Goal: Task Accomplishment & Management: Manage account settings

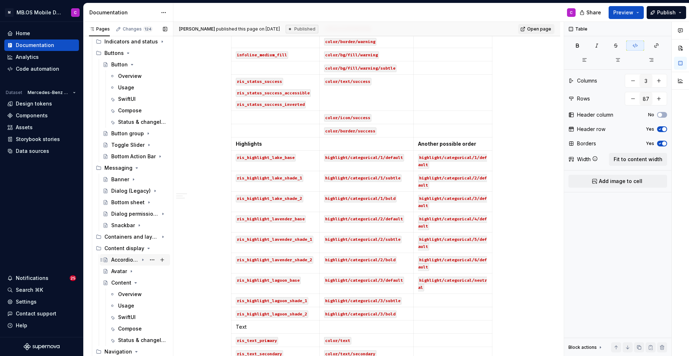
scroll to position [901, 0]
click at [144, 236] on icon "Page tree" at bounding box center [143, 236] width 6 height 6
click at [121, 247] on div "Background" at bounding box center [124, 247] width 27 height 7
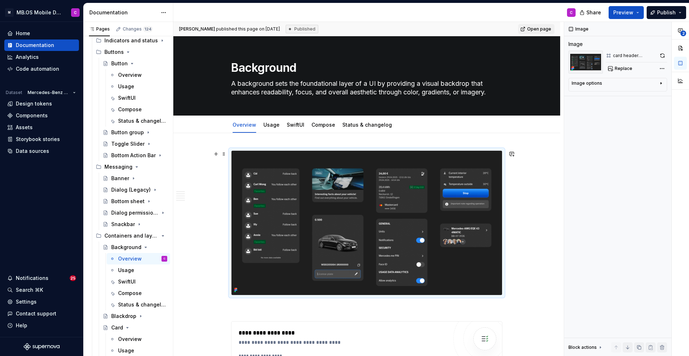
click at [299, 187] on img "To enrich screen reader interactions, please activate Accessibility in Grammarl…" at bounding box center [366, 223] width 271 height 144
click at [307, 177] on img "To enrich screen reader interactions, please activate Accessibility in Grammarl…" at bounding box center [366, 223] width 271 height 144
click at [461, 174] on img "To enrich screen reader interactions, please activate Accessibility in Grammarl…" at bounding box center [366, 223] width 271 height 144
click at [617, 58] on div "card header supernova" at bounding box center [635, 56] width 44 height 6
click at [593, 58] on img at bounding box center [585, 62] width 34 height 23
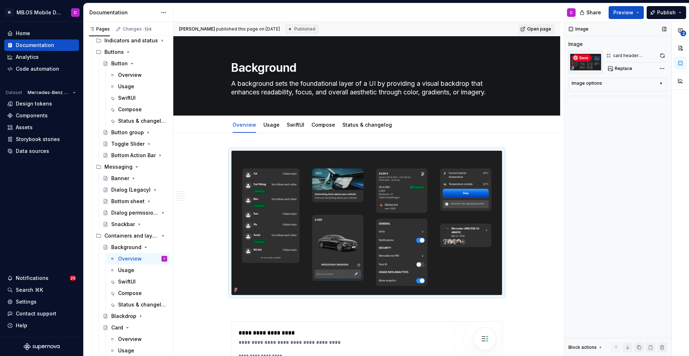
click at [588, 69] on img at bounding box center [585, 62] width 34 height 23
click at [603, 89] on div "Image options" at bounding box center [615, 84] width 86 height 9
click at [617, 70] on span "Replace" at bounding box center [624, 69] width 18 height 6
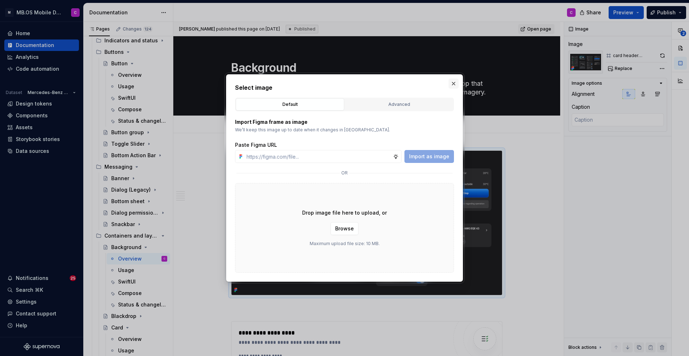
click at [455, 81] on button "button" at bounding box center [454, 84] width 10 height 10
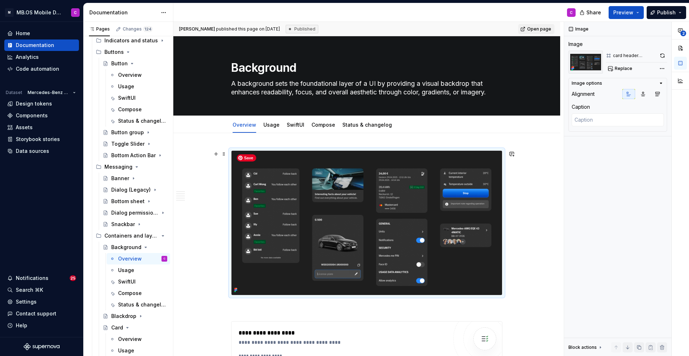
click at [371, 208] on img "To enrich screen reader interactions, please activate Accessibility in Grammarl…" at bounding box center [366, 223] width 271 height 144
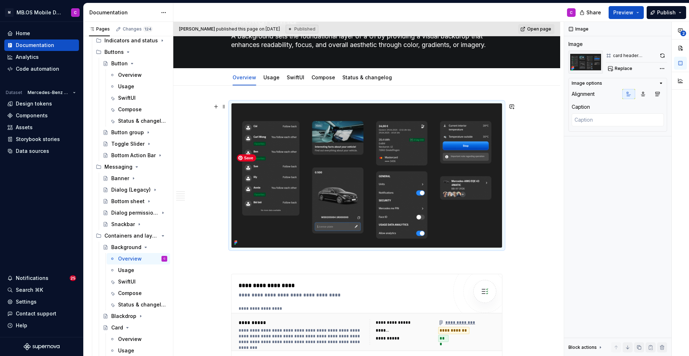
scroll to position [46, 0]
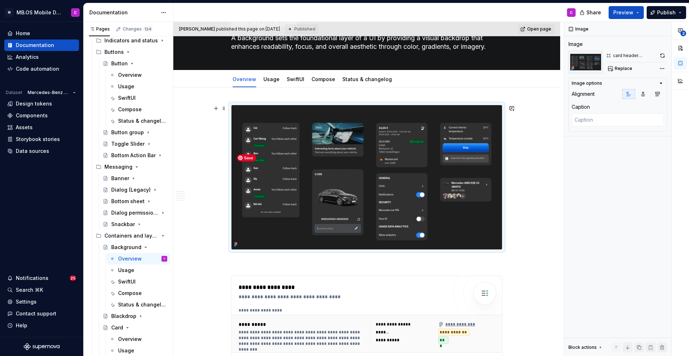
click at [298, 183] on img "To enrich screen reader interactions, please activate Accessibility in Grammarl…" at bounding box center [366, 177] width 271 height 144
click at [660, 55] on button "button" at bounding box center [662, 56] width 9 height 10
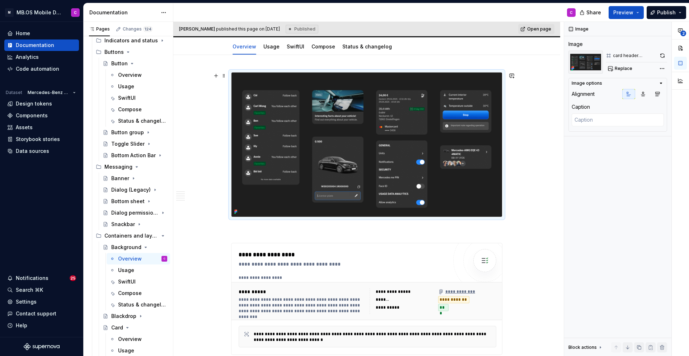
scroll to position [84, 0]
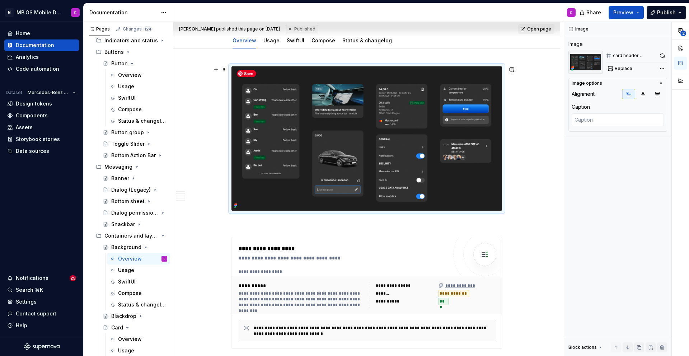
click at [254, 179] on img "To enrich screen reader interactions, please activate Accessibility in Grammarl…" at bounding box center [366, 138] width 271 height 144
click at [468, 89] on img "To enrich screen reader interactions, please activate Accessibility in Grammarl…" at bounding box center [366, 138] width 271 height 144
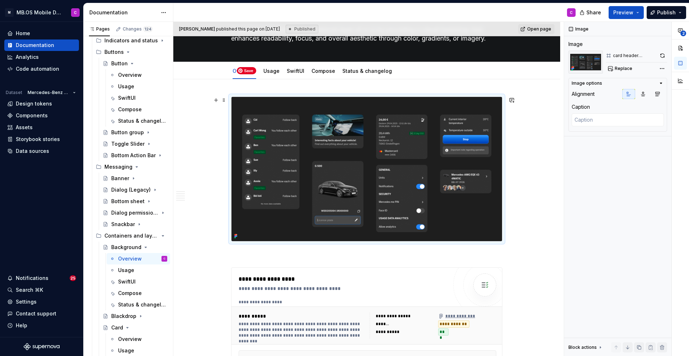
scroll to position [53, 0]
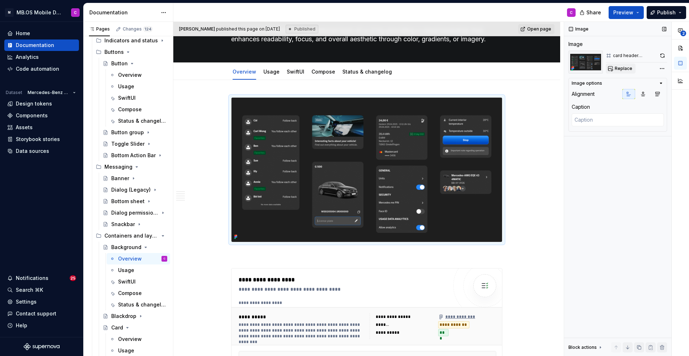
click at [618, 68] on span "Replace" at bounding box center [624, 69] width 18 height 6
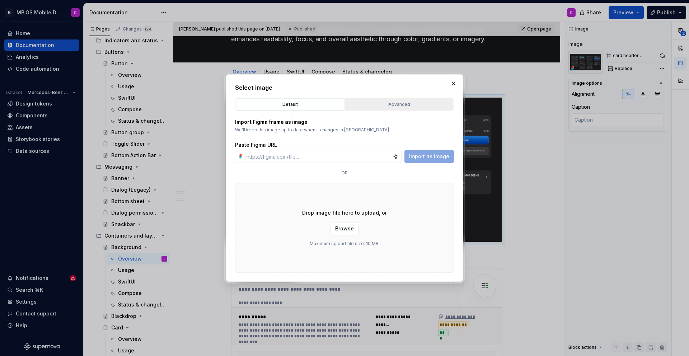
click at [374, 107] on div "Advanced" at bounding box center [398, 104] width 103 height 7
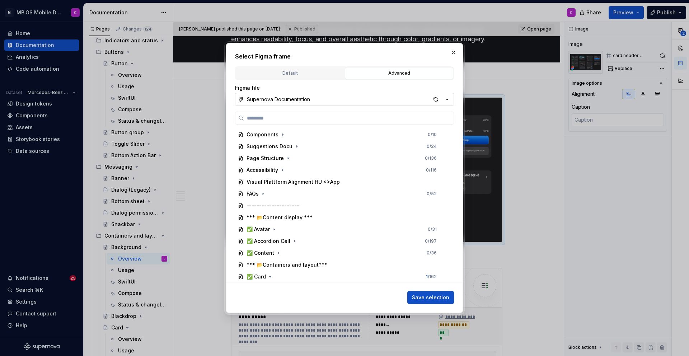
click at [277, 96] on div "Supernova Documentation" at bounding box center [278, 99] width 63 height 7
click at [277, 95] on div "Select Figma frame Default Advanced Import Figma frame as image We’ll keep this…" at bounding box center [344, 178] width 689 height 356
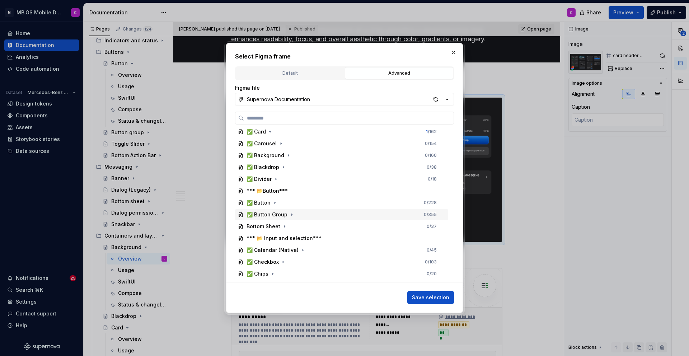
scroll to position [128, 0]
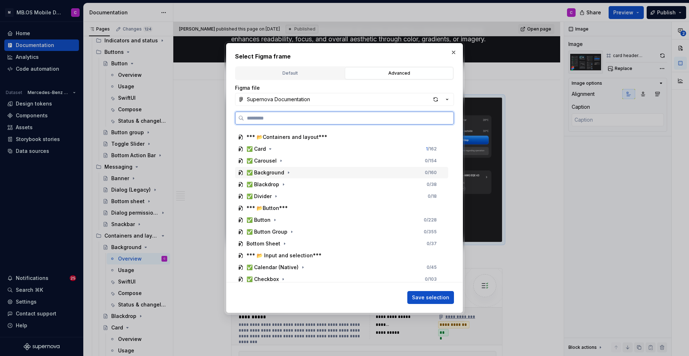
click at [271, 172] on div "✅ Background" at bounding box center [266, 172] width 38 height 7
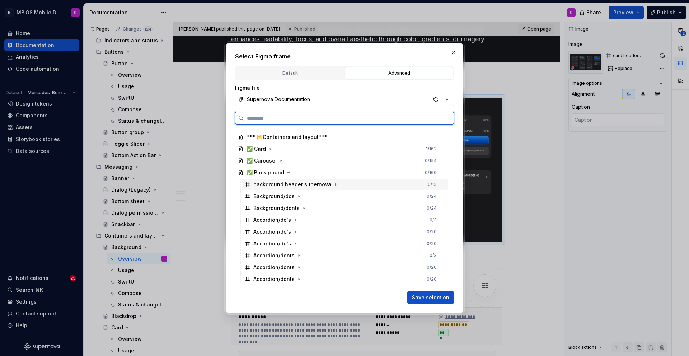
click at [316, 183] on div "background header supernova" at bounding box center [292, 184] width 78 height 7
click at [333, 184] on icon "button" at bounding box center [336, 185] width 6 height 6
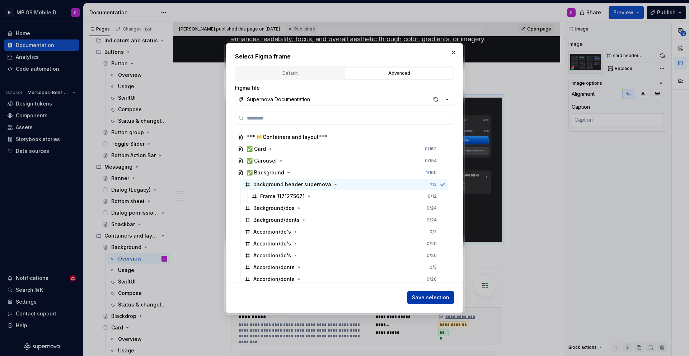
click at [431, 296] on span "Save selection" at bounding box center [430, 297] width 37 height 7
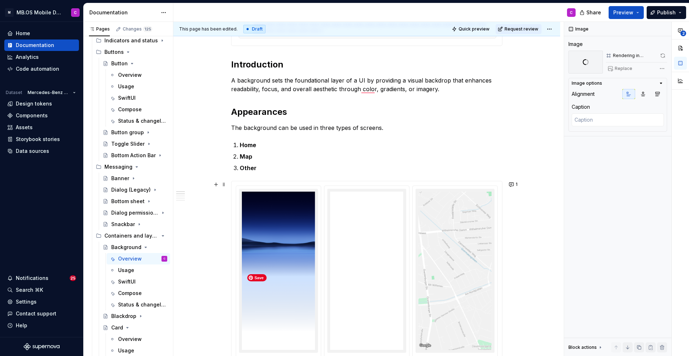
scroll to position [0, 0]
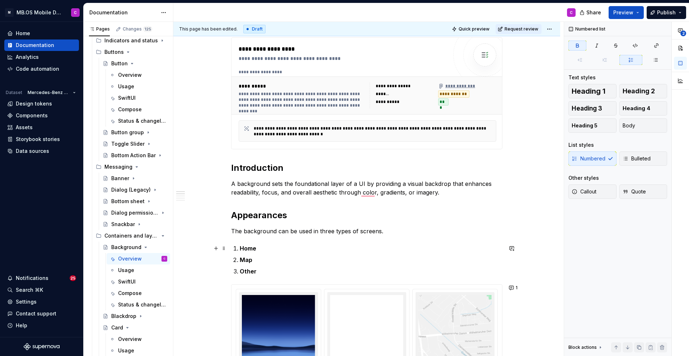
click at [258, 249] on p "Home" at bounding box center [371, 248] width 263 height 9
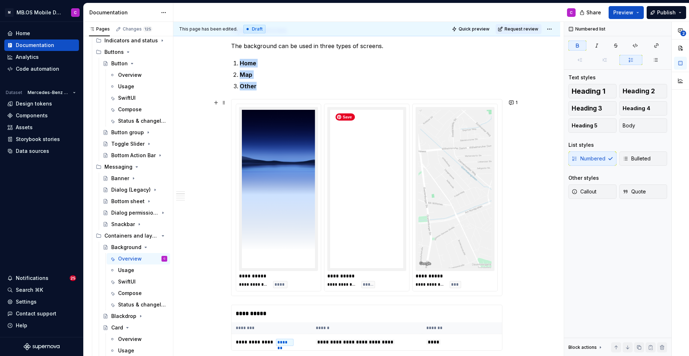
type textarea "*"
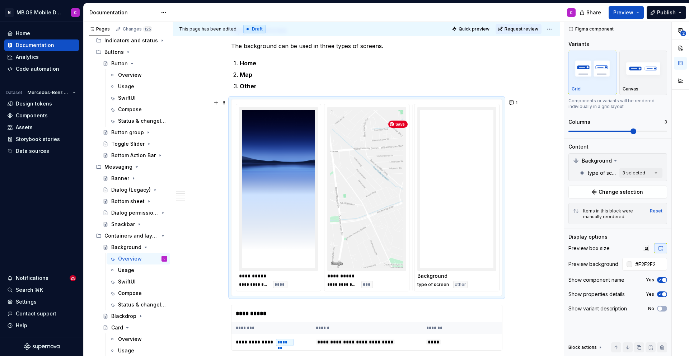
drag, startPoint x: 366, startPoint y: 165, endPoint x: 455, endPoint y: 173, distance: 89.7
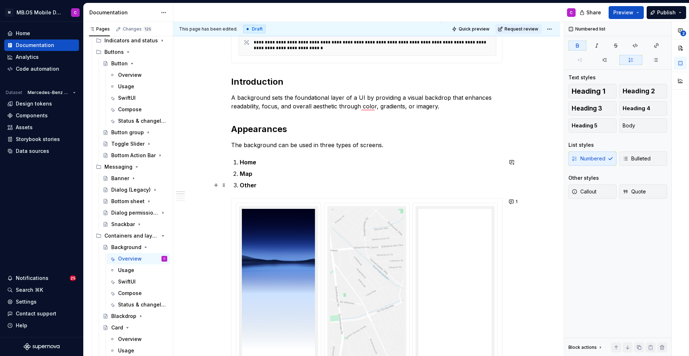
click at [291, 186] on p "Other" at bounding box center [371, 185] width 263 height 9
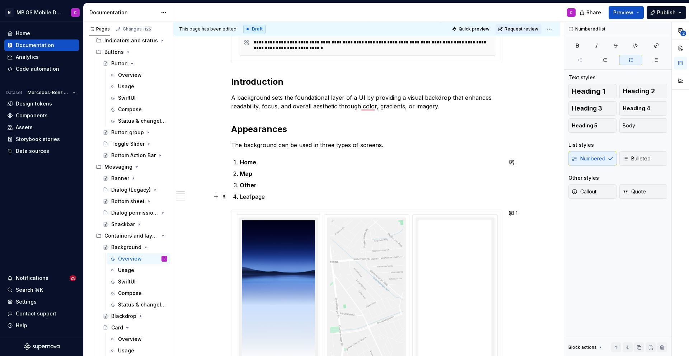
click at [240, 197] on li "Leafpage" at bounding box center [371, 196] width 263 height 9
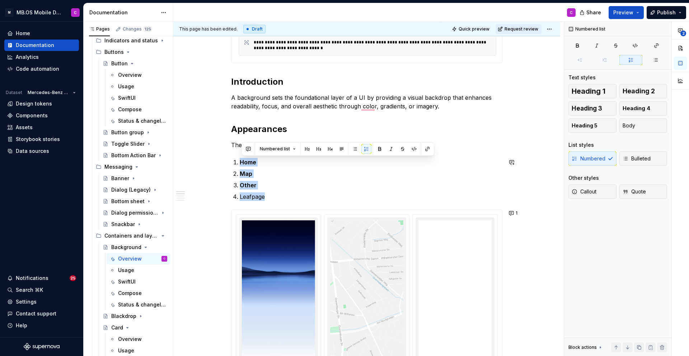
drag, startPoint x: 272, startPoint y: 198, endPoint x: 227, endPoint y: 158, distance: 60.5
click at [339, 195] on p "Leafpage" at bounding box center [371, 196] width 263 height 9
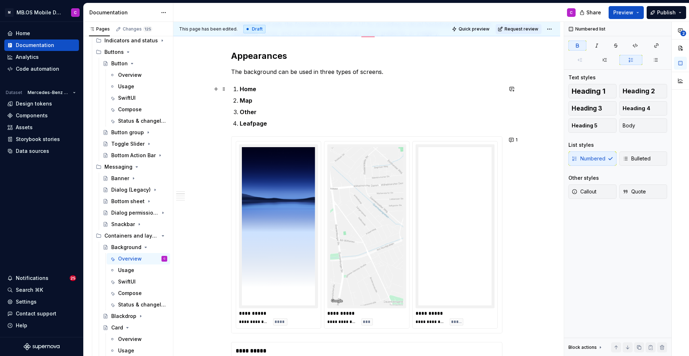
click at [262, 87] on p "Home" at bounding box center [371, 89] width 263 height 9
click at [272, 127] on p "Leafpage" at bounding box center [371, 123] width 263 height 9
click at [261, 93] on p "Home" at bounding box center [371, 89] width 263 height 9
click at [258, 101] on p "Map" at bounding box center [371, 100] width 263 height 9
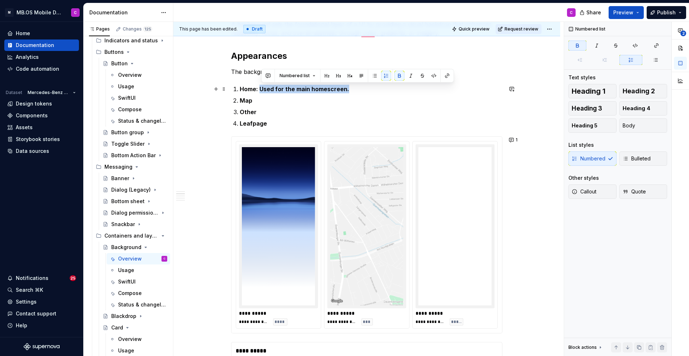
drag, startPoint x: 261, startPoint y: 89, endPoint x: 372, endPoint y: 89, distance: 110.9
click at [372, 89] on p "Home: Used for the main homescreen." at bounding box center [371, 89] width 263 height 9
click at [266, 116] on ol "Home: Used for the main homescreen. Map Other Leafpage" at bounding box center [371, 106] width 263 height 43
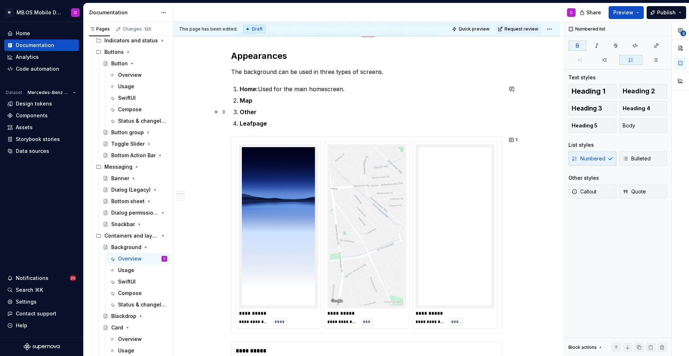
click at [252, 110] on strong "Other" at bounding box center [248, 111] width 17 height 7
click at [259, 110] on p "Other" at bounding box center [371, 112] width 263 height 9
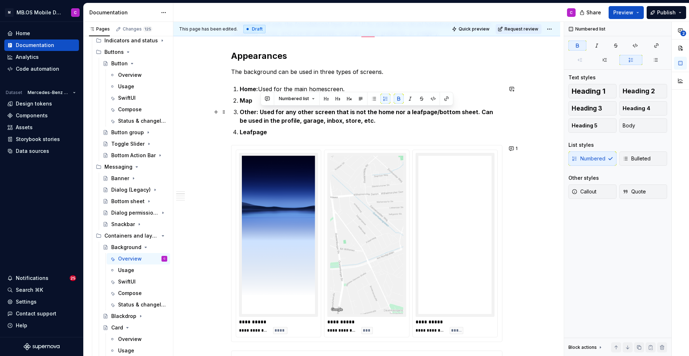
drag, startPoint x: 262, startPoint y: 112, endPoint x: 383, endPoint y: 118, distance: 121.8
click at [383, 118] on p "Other: Used for any other screen that is not the home nor a leafpage/bottom she…" at bounding box center [371, 116] width 263 height 17
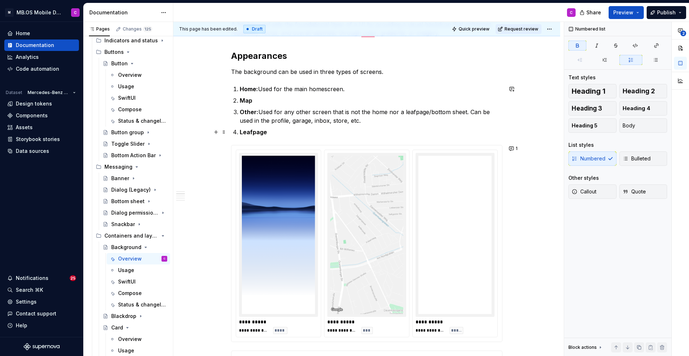
click at [304, 132] on p "Leafpage" at bounding box center [371, 132] width 263 height 9
click at [257, 101] on p "Map" at bounding box center [371, 100] width 263 height 9
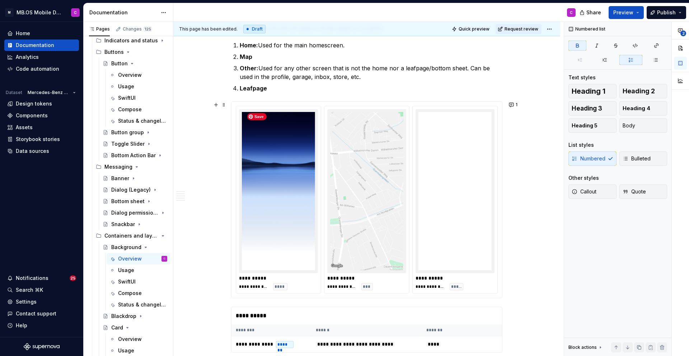
scroll to position [520, 0]
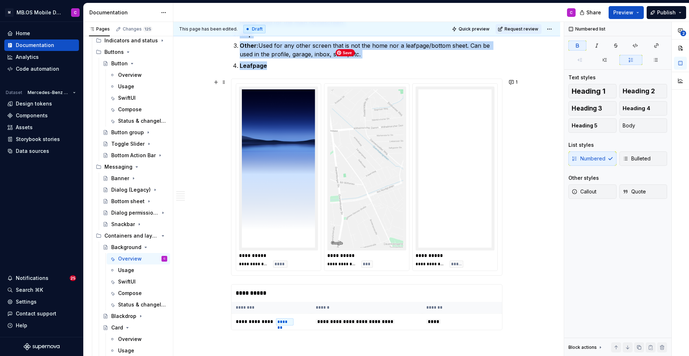
click at [340, 122] on img "To enrich screen reader interactions, please activate Accessibility in Grammarl…" at bounding box center [366, 168] width 73 height 158
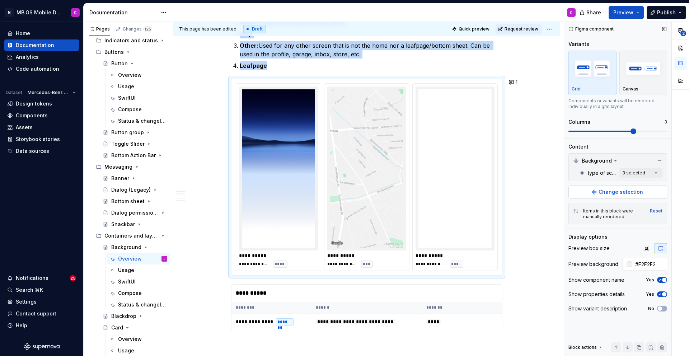
click at [611, 192] on span "Change selection" at bounding box center [621, 191] width 44 height 7
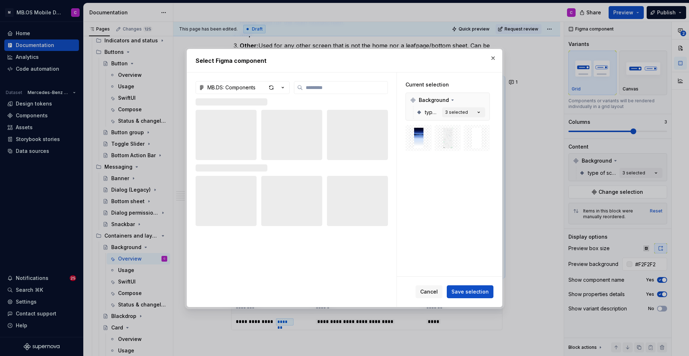
type textarea "*"
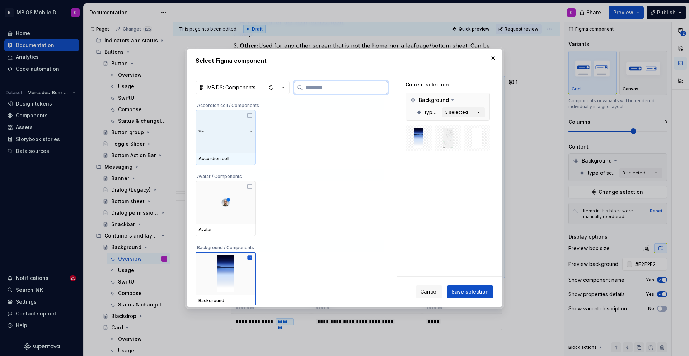
click at [319, 89] on input "search" at bounding box center [345, 87] width 85 height 7
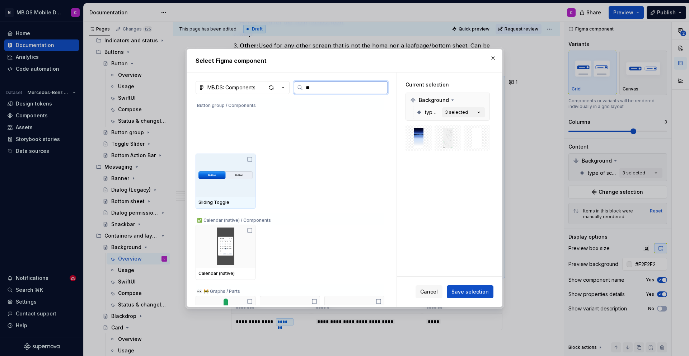
type input "*"
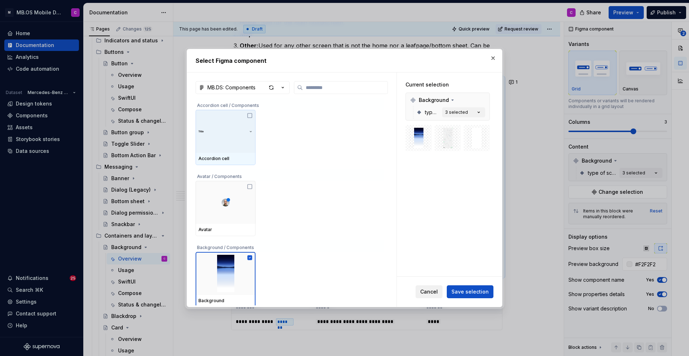
click at [428, 291] on span "Cancel" at bounding box center [429, 291] width 18 height 7
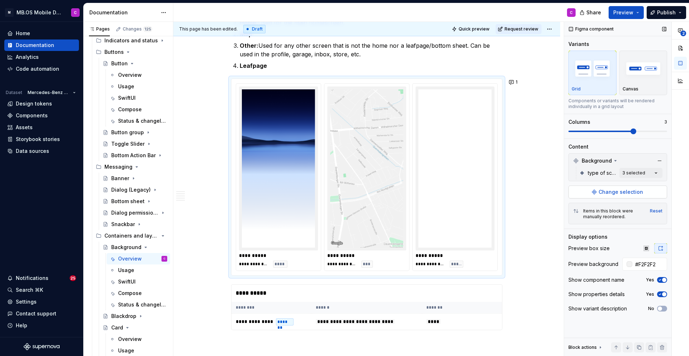
click at [603, 192] on span "Change selection" at bounding box center [621, 191] width 44 height 7
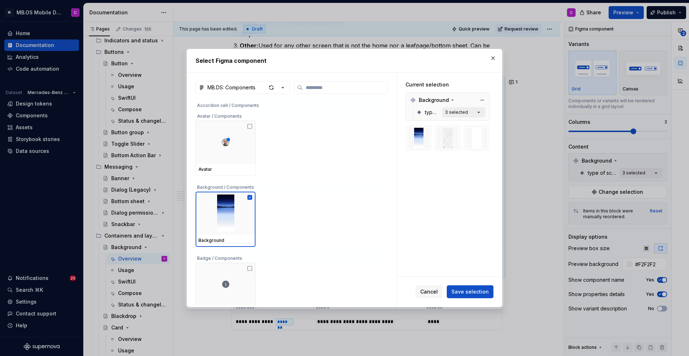
click at [480, 112] on icon "button" at bounding box center [478, 112] width 7 height 7
click at [481, 111] on icon "button" at bounding box center [478, 112] width 7 height 7
click at [433, 288] on span "Cancel" at bounding box center [429, 291] width 18 height 7
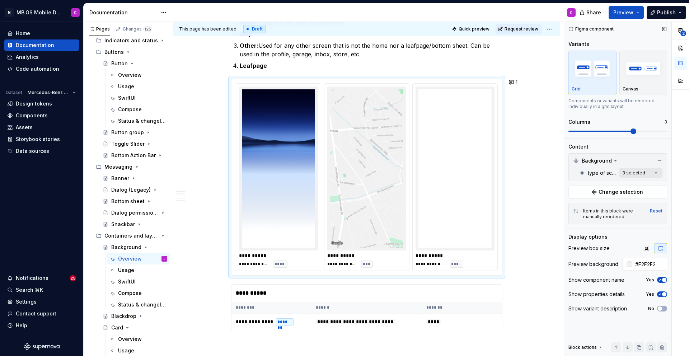
click at [637, 170] on div "**********" at bounding box center [626, 189] width 125 height 334
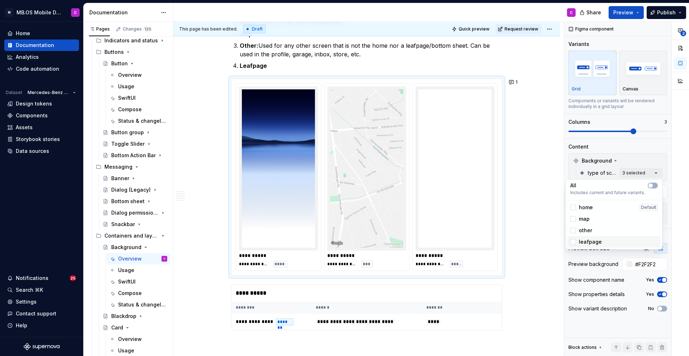
click at [610, 243] on div "leafpage" at bounding box center [614, 241] width 88 height 7
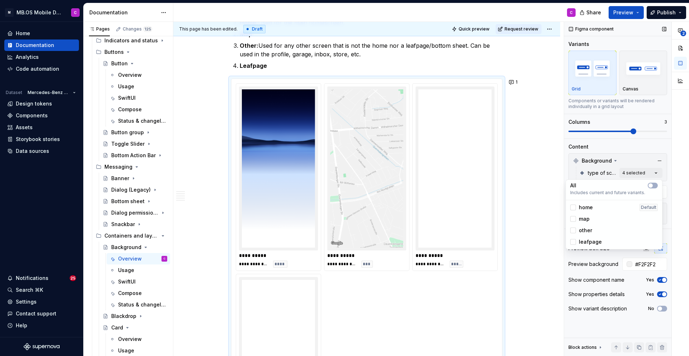
click at [607, 139] on div "**********" at bounding box center [626, 189] width 125 height 334
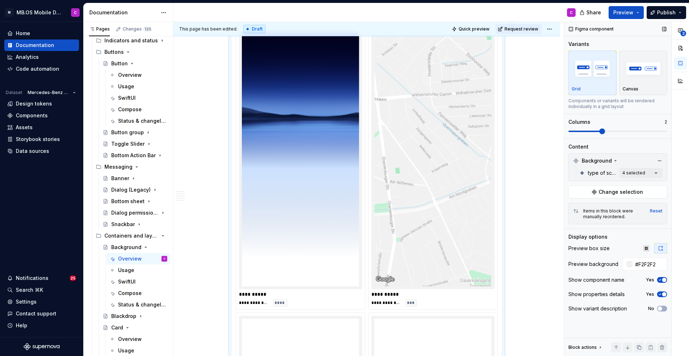
click at [605, 131] on span at bounding box center [602, 131] width 6 height 6
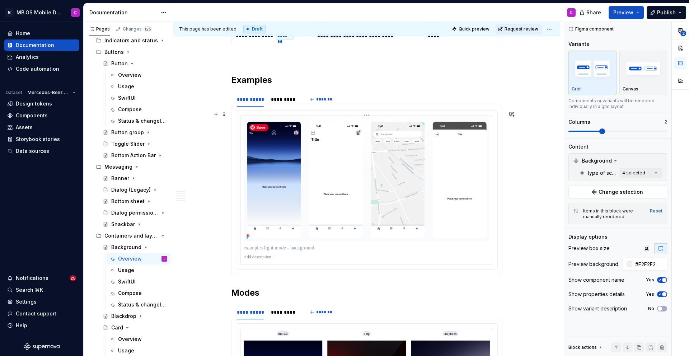
click at [490, 120] on img "To enrich screen reader interactions, please activate Accessibility in Grammarl…" at bounding box center [367, 179] width 246 height 123
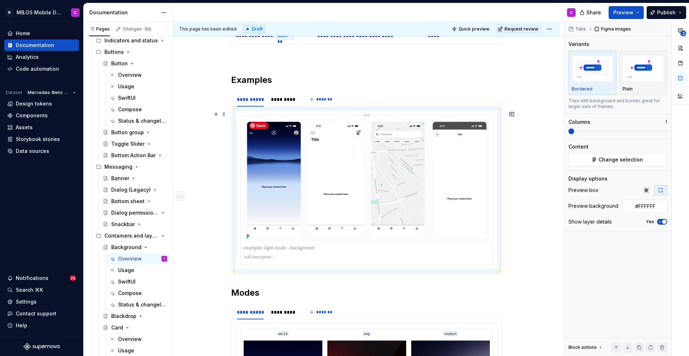
click at [471, 164] on img "To enrich screen reader interactions, please activate Accessibility in Grammarl…" at bounding box center [367, 179] width 246 height 123
click at [606, 159] on span "Change selection" at bounding box center [621, 159] width 44 height 7
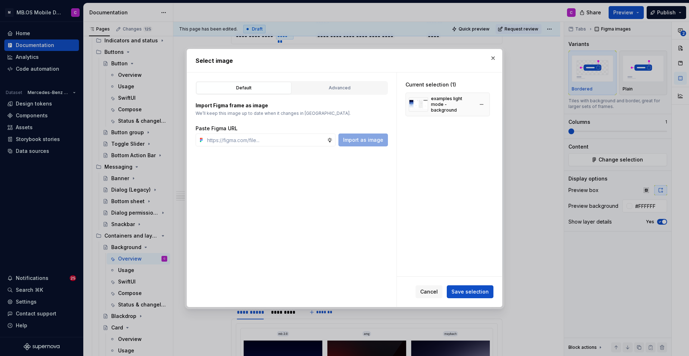
click at [456, 100] on div "examples light mode - background" at bounding box center [452, 104] width 43 height 17
click at [322, 84] on div "Advanced" at bounding box center [340, 87] width 90 height 7
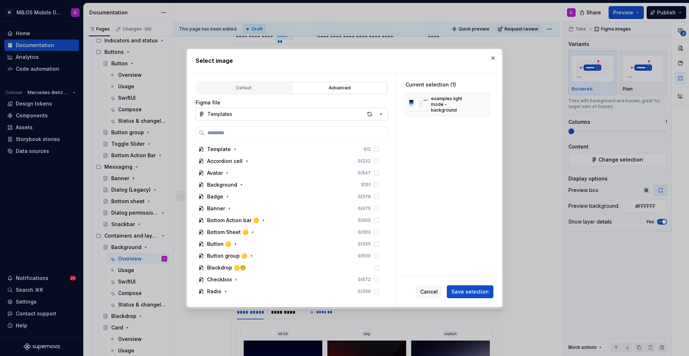
click at [223, 111] on div "Templates" at bounding box center [219, 114] width 25 height 7
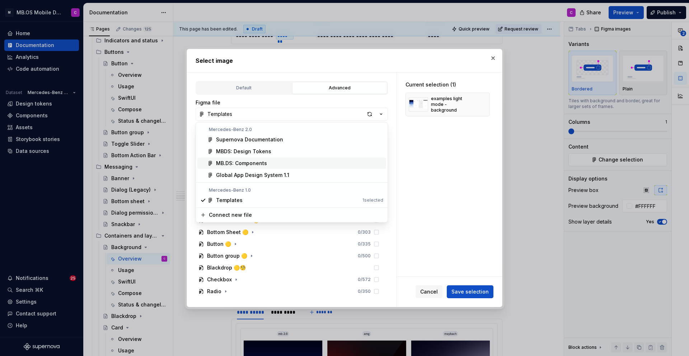
click at [238, 162] on div "MB.DS: Components" at bounding box center [241, 163] width 51 height 7
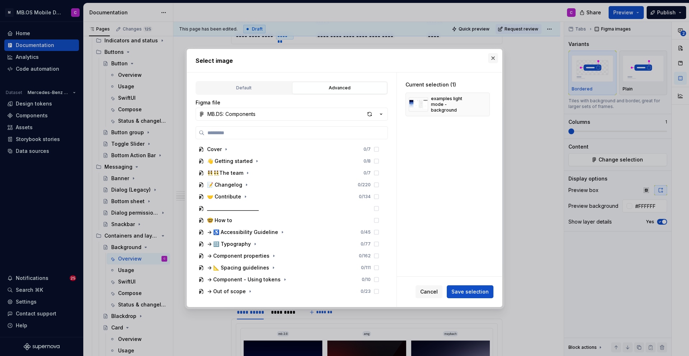
click at [491, 56] on button "button" at bounding box center [493, 58] width 10 height 10
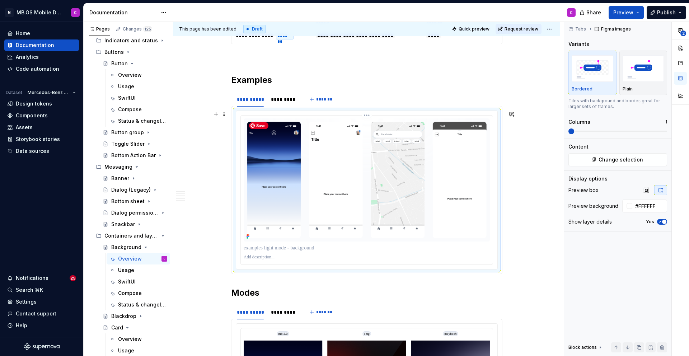
click at [446, 179] on img "To enrich screen reader interactions, please activate Accessibility in Grammarl…" at bounding box center [367, 179] width 246 height 123
click at [612, 160] on span "Change selection" at bounding box center [621, 159] width 44 height 7
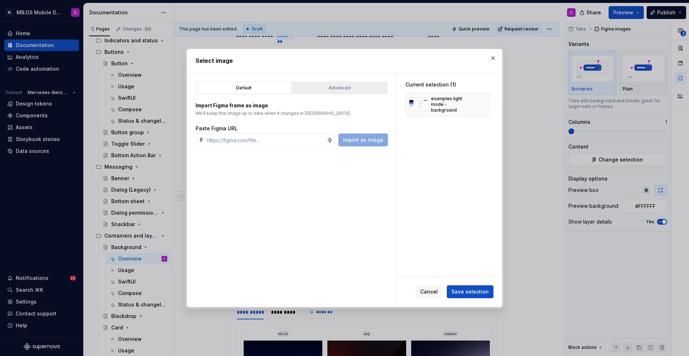
click at [324, 89] on div "Advanced" at bounding box center [340, 87] width 90 height 7
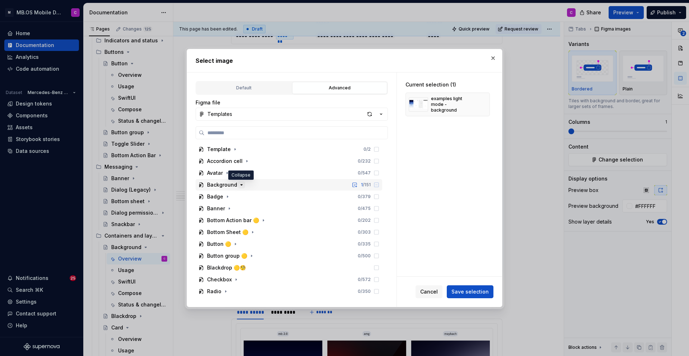
click at [241, 184] on icon "button" at bounding box center [242, 185] width 6 height 6
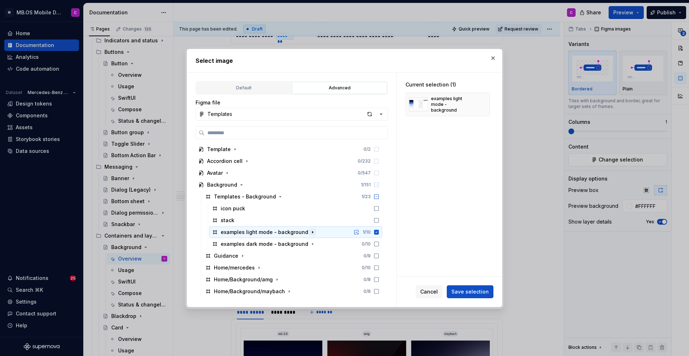
click at [310, 230] on icon "button" at bounding box center [313, 232] width 6 height 6
click at [247, 244] on icon "button" at bounding box center [247, 244] width 1 height 2
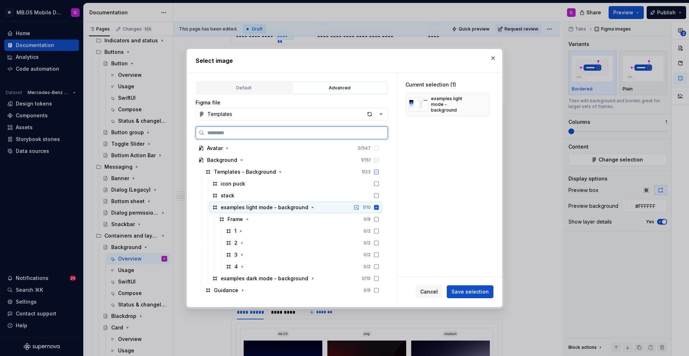
click at [379, 207] on icon at bounding box center [376, 207] width 5 height 5
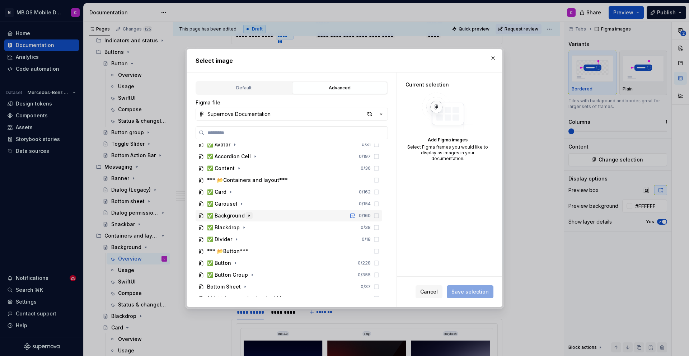
click at [247, 214] on icon "button" at bounding box center [249, 216] width 6 height 6
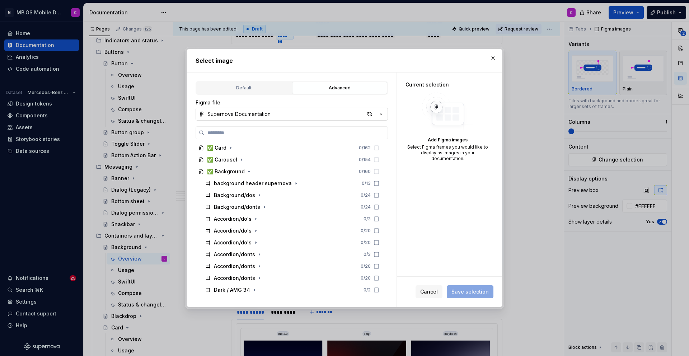
click at [257, 110] on button "Supernova Documentation" at bounding box center [292, 114] width 192 height 13
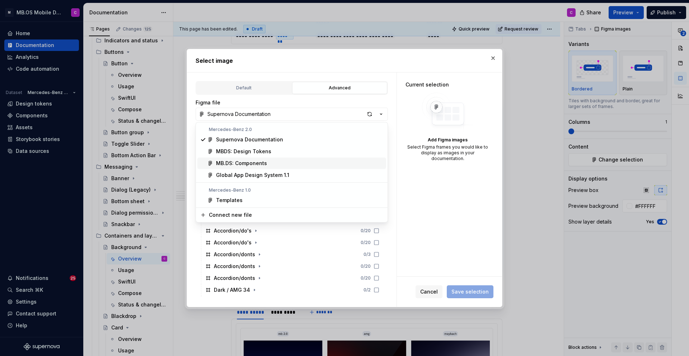
click at [264, 163] on div "MB.DS: Components" at bounding box center [241, 163] width 51 height 7
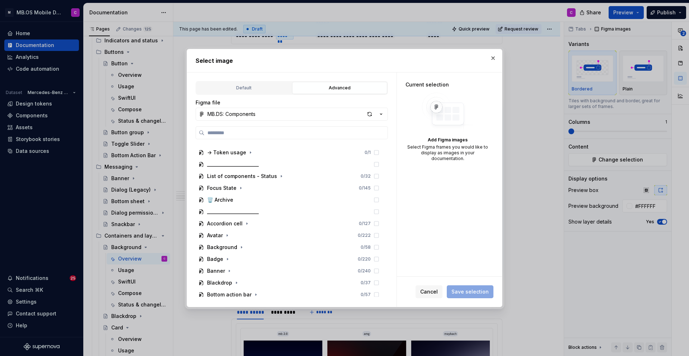
scroll to position [158, 0]
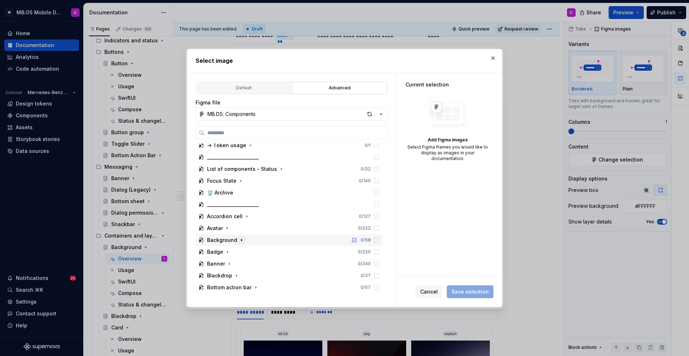
click at [239, 238] on icon "button" at bounding box center [242, 240] width 6 height 6
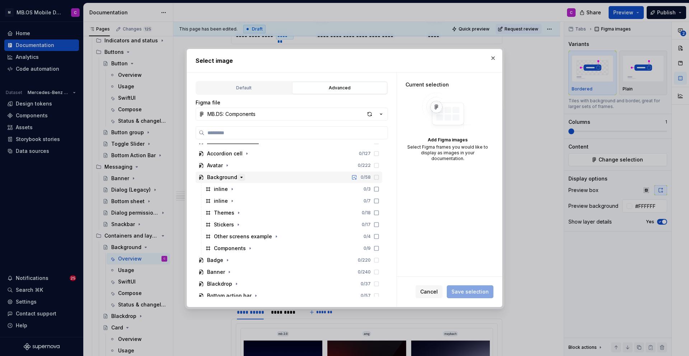
scroll to position [226, 0]
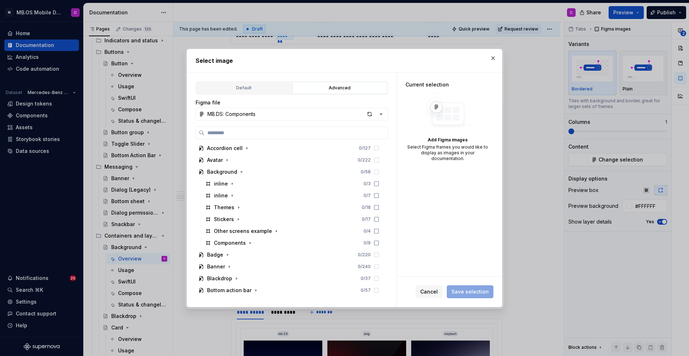
type textarea "*"
click at [236, 219] on icon "button" at bounding box center [238, 219] width 6 height 6
click at [273, 256] on icon "button" at bounding box center [276, 255] width 6 height 6
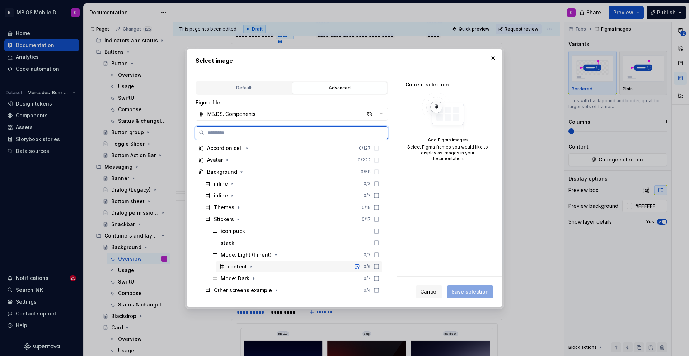
click at [285, 267] on div "content 0 / 6" at bounding box center [299, 266] width 166 height 11
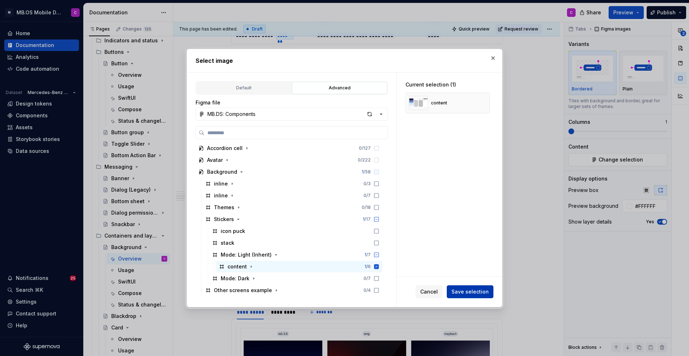
click at [459, 290] on span "Save selection" at bounding box center [469, 291] width 37 height 7
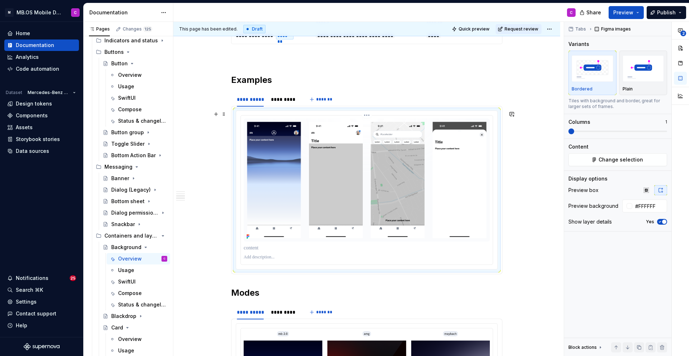
click at [260, 247] on p "To enrich screen reader interactions, please activate Accessibility in Grammarl…" at bounding box center [367, 247] width 246 height 7
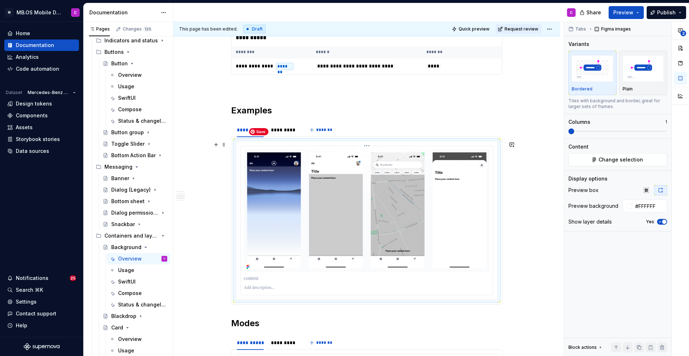
scroll to position [1185, 0]
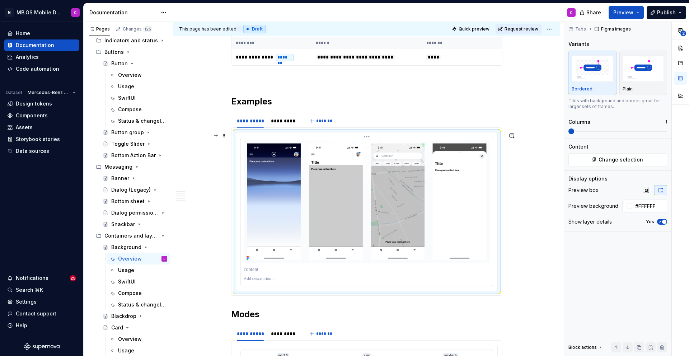
click at [257, 269] on p "To enrich screen reader interactions, please activate Accessibility in Grammarl…" at bounding box center [367, 269] width 246 height 7
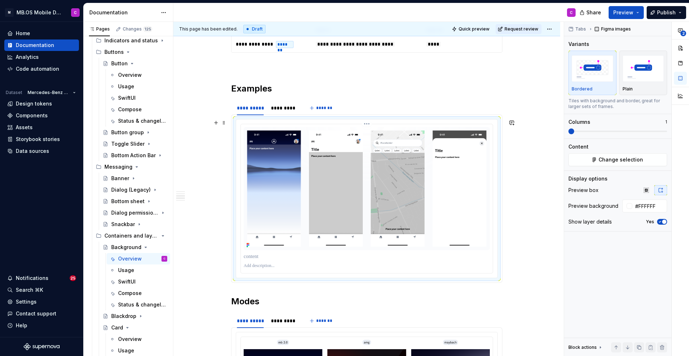
scroll to position [1198, 0]
click at [202, 235] on div "**********" at bounding box center [366, 139] width 387 height 2408
click at [258, 266] on p "To enrich screen reader interactions, please activate Accessibility in Grammarl…" at bounding box center [367, 266] width 246 height 6
click at [209, 196] on div "**********" at bounding box center [366, 139] width 387 height 2408
click at [261, 203] on img "To enrich screen reader interactions, please activate Accessibility in Grammarl…" at bounding box center [367, 188] width 246 height 123
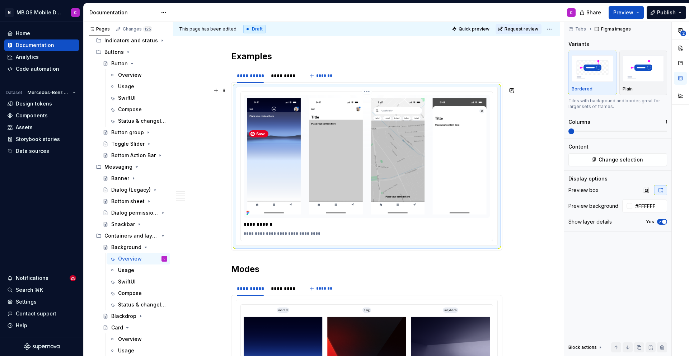
scroll to position [1252, 0]
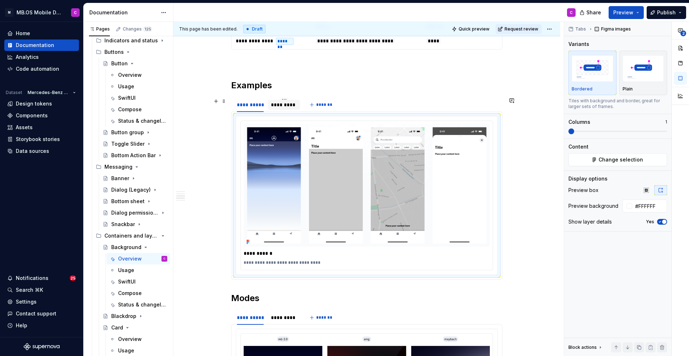
click at [284, 104] on div "*********" at bounding box center [284, 104] width 26 height 7
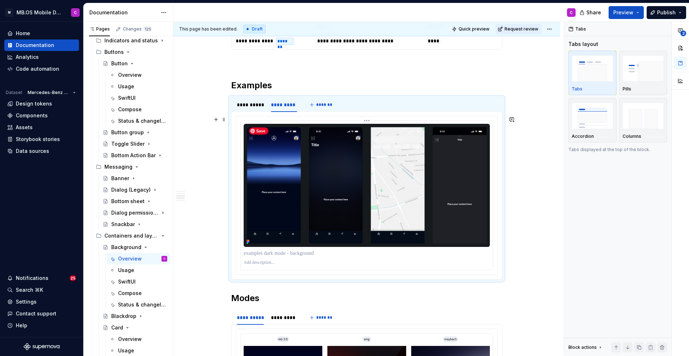
click at [314, 205] on img "To enrich screen reader interactions, please activate Accessibility in Grammarl…" at bounding box center [367, 185] width 246 height 123
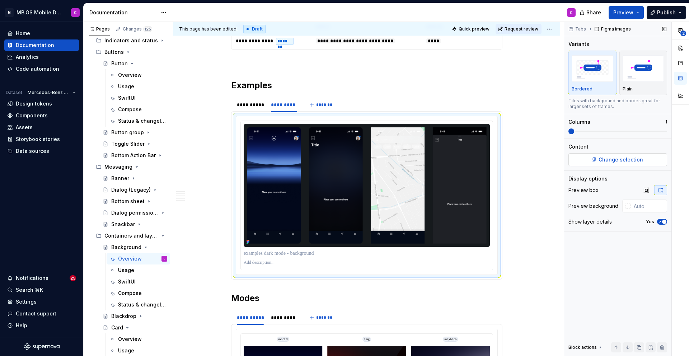
click at [608, 160] on span "Change selection" at bounding box center [621, 159] width 44 height 7
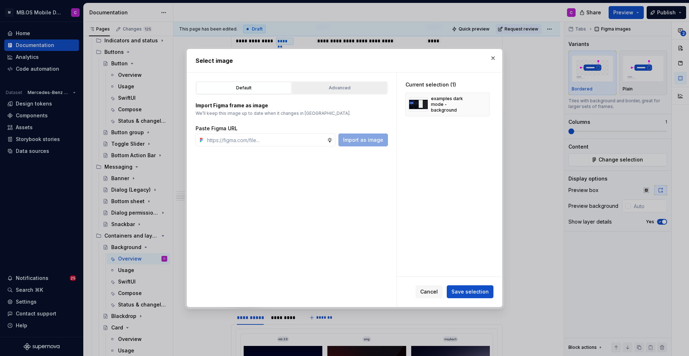
click at [308, 87] on div "Advanced" at bounding box center [340, 87] width 90 height 7
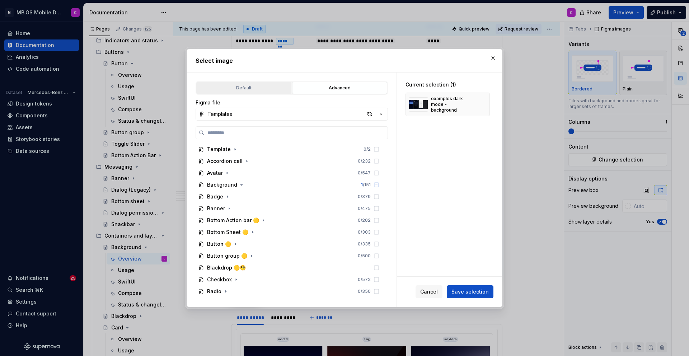
click at [255, 86] on div "Default" at bounding box center [244, 87] width 90 height 7
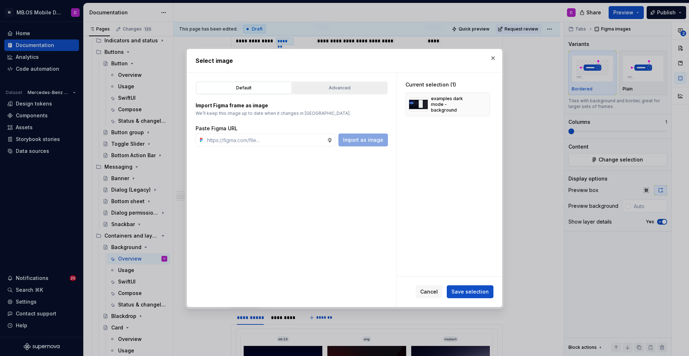
click at [306, 83] on button "Advanced" at bounding box center [339, 88] width 95 height 12
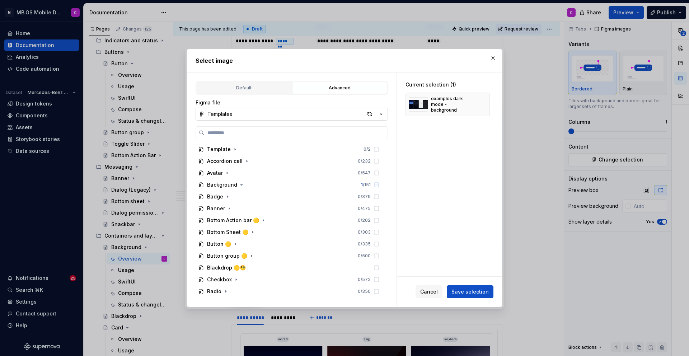
click at [254, 113] on button "Templates" at bounding box center [292, 114] width 192 height 13
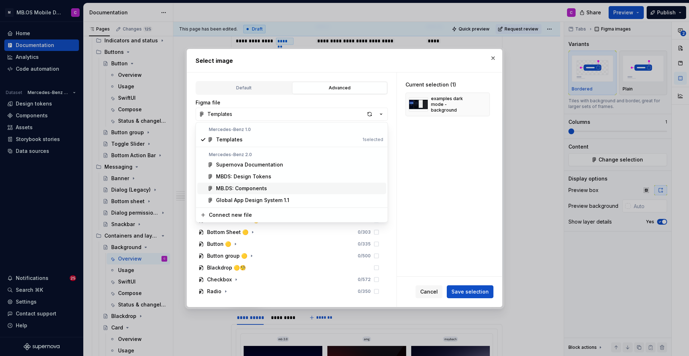
click at [248, 188] on div "MB.DS: Components" at bounding box center [241, 188] width 51 height 7
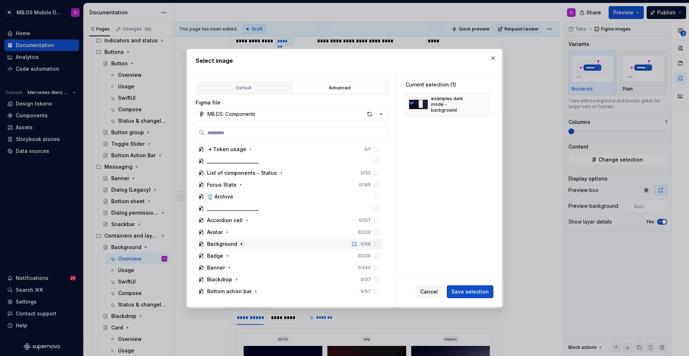
click at [239, 244] on icon "button" at bounding box center [242, 244] width 6 height 6
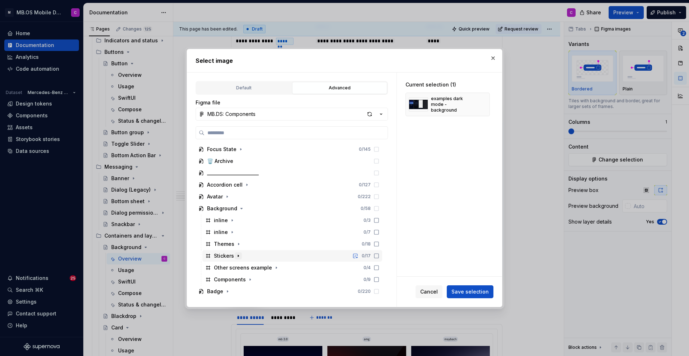
click at [239, 258] on icon "button" at bounding box center [238, 256] width 6 height 6
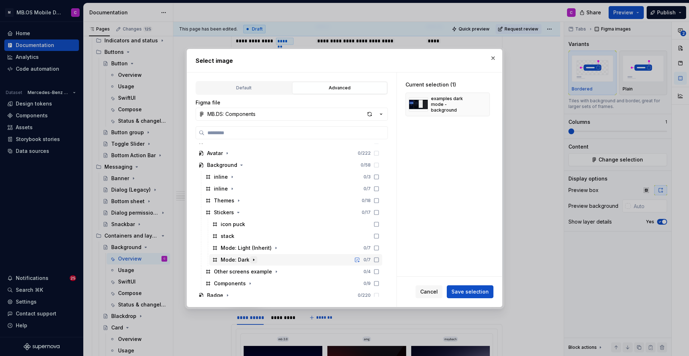
click at [253, 259] on icon "button" at bounding box center [254, 260] width 6 height 6
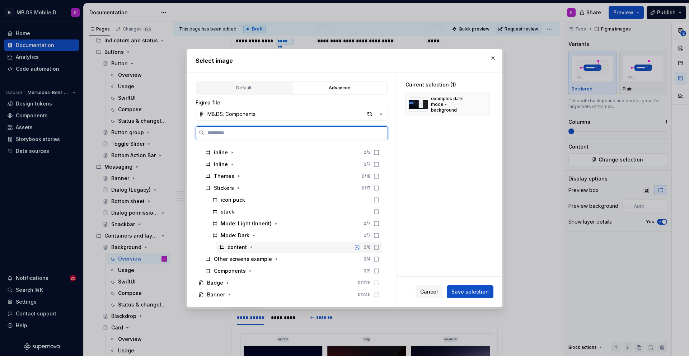
click at [268, 247] on div "content 0 / 6" at bounding box center [299, 246] width 166 height 11
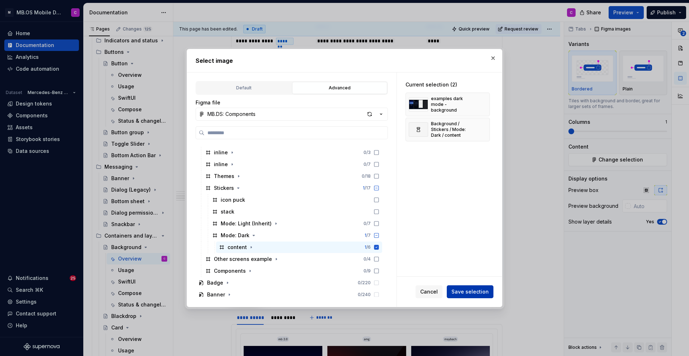
click at [463, 292] on span "Save selection" at bounding box center [469, 291] width 37 height 7
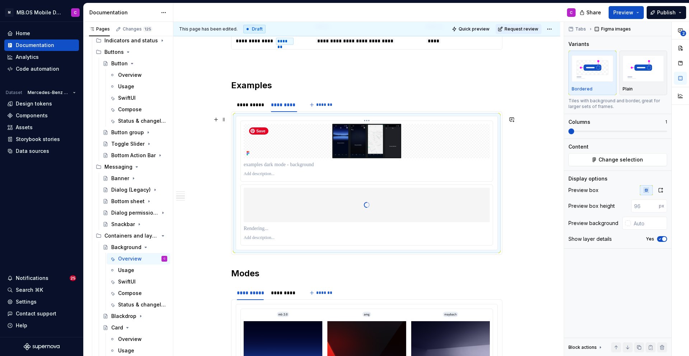
click at [361, 143] on img "To enrich screen reader interactions, please activate Accessibility in Grammarl…" at bounding box center [367, 141] width 246 height 34
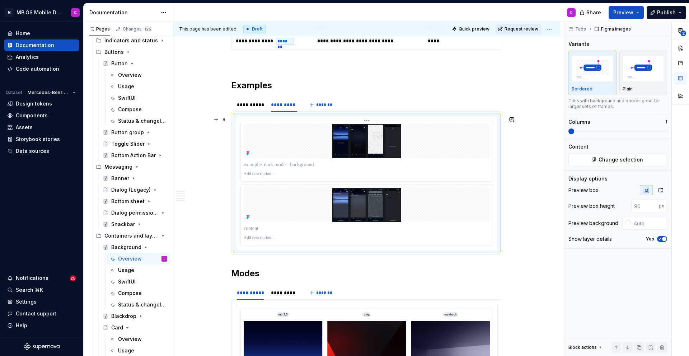
click at [290, 151] on img "To enrich screen reader interactions, please activate Accessibility in Grammarl…" at bounding box center [367, 141] width 246 height 34
type textarea "*"
click at [284, 144] on img "To enrich screen reader interactions, please activate Accessibility in Grammarl…" at bounding box center [367, 141] width 246 height 34
click at [286, 165] on p "To enrich screen reader interactions, please activate Accessibility in Grammarl…" at bounding box center [367, 164] width 246 height 7
click at [271, 121] on div "To enrich screen reader interactions, please activate Accessibility in Grammarl…" at bounding box center [366, 151] width 253 height 61
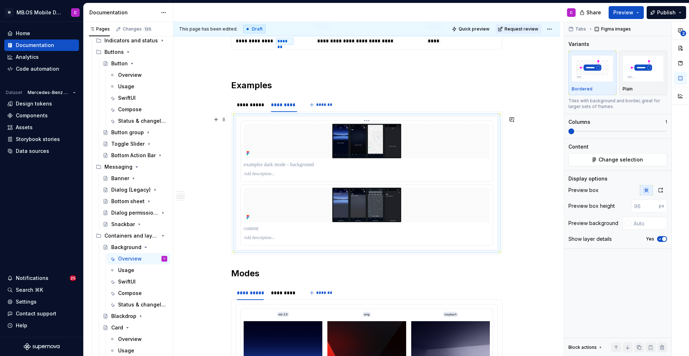
click at [369, 121] on html "M MB.OS Mobile Design System C Home Documentation Analytics Code automation Dat…" at bounding box center [344, 178] width 689 height 356
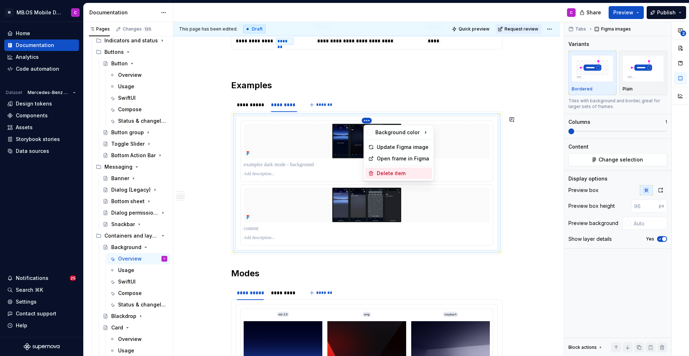
click at [382, 174] on div "Delete item" at bounding box center [403, 173] width 52 height 7
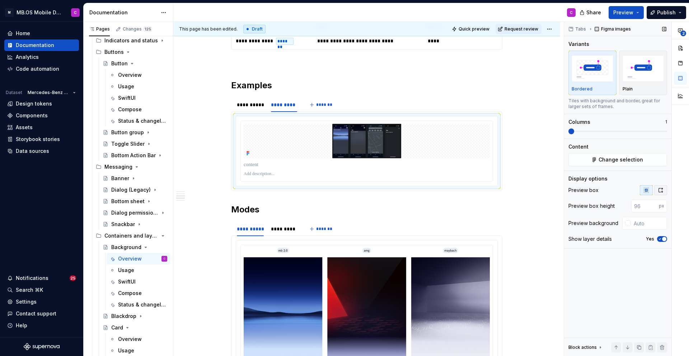
click at [659, 190] on icon "button" at bounding box center [661, 190] width 6 height 6
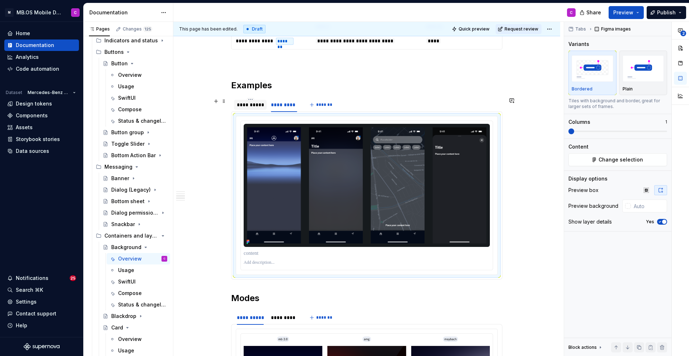
click at [255, 107] on div "**********" at bounding box center [250, 104] width 27 height 7
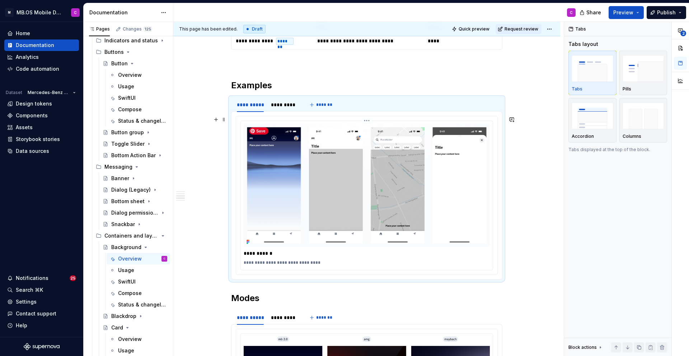
click at [394, 217] on img "To enrich screen reader interactions, please activate Accessibility in Grammarl…" at bounding box center [367, 185] width 246 height 123
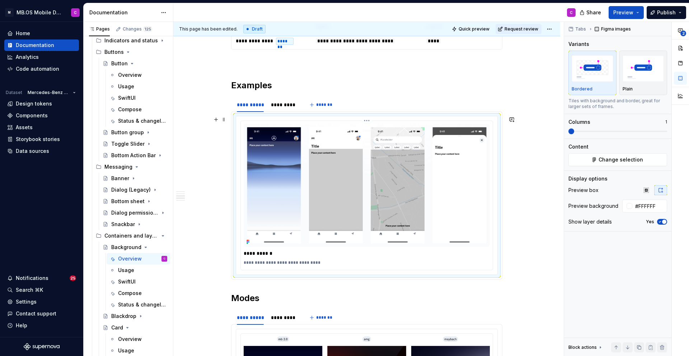
click at [278, 262] on p "**********" at bounding box center [367, 263] width 246 height 6
click at [278, 99] on div "*********" at bounding box center [284, 104] width 32 height 11
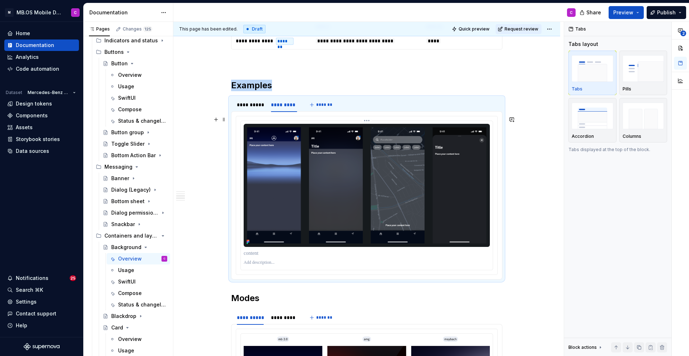
click at [322, 257] on p "To enrich screen reader interactions, please activate Accessibility in Grammarl…" at bounding box center [367, 253] width 246 height 7
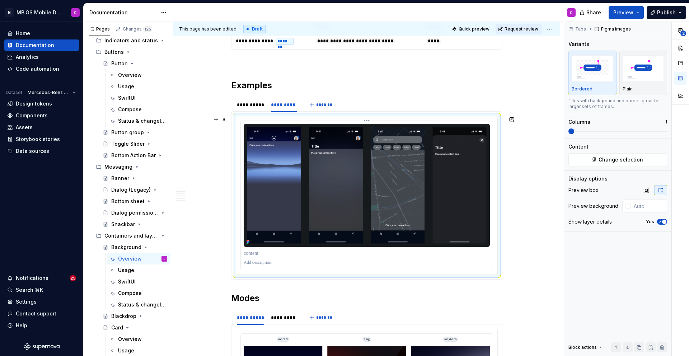
click at [305, 252] on p "To enrich screen reader interactions, please activate Accessibility in Grammarl…" at bounding box center [367, 253] width 246 height 7
click at [293, 260] on p "To enrich screen reader interactions, please activate Accessibility in Grammarl…" at bounding box center [367, 263] width 246 height 6
click at [292, 283] on div "**********" at bounding box center [366, 87] width 271 height 2276
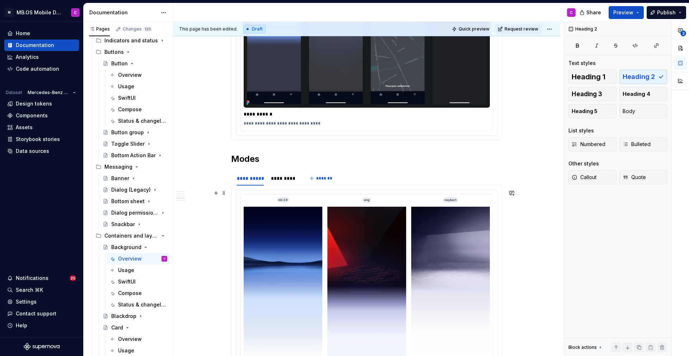
scroll to position [1345, 0]
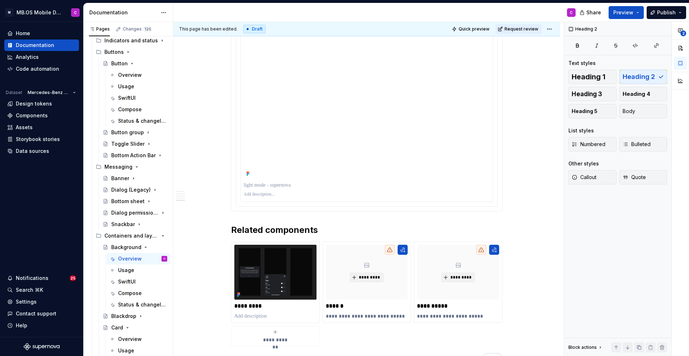
click at [266, 192] on p "To enrich screen reader interactions, please activate Accessibility in Grammarl…" at bounding box center [367, 195] width 246 height 6
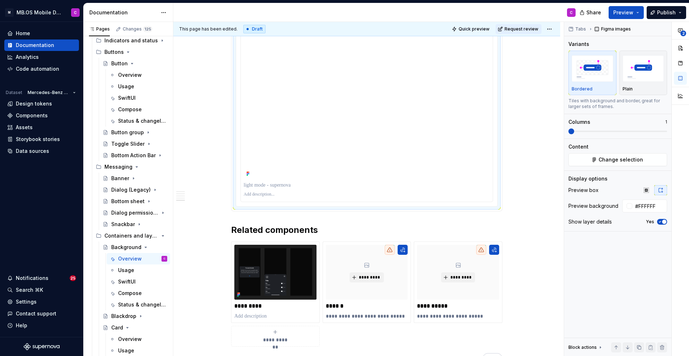
click at [268, 184] on p "To enrich screen reader interactions, please activate Accessibility in Grammarl…" at bounding box center [367, 185] width 246 height 7
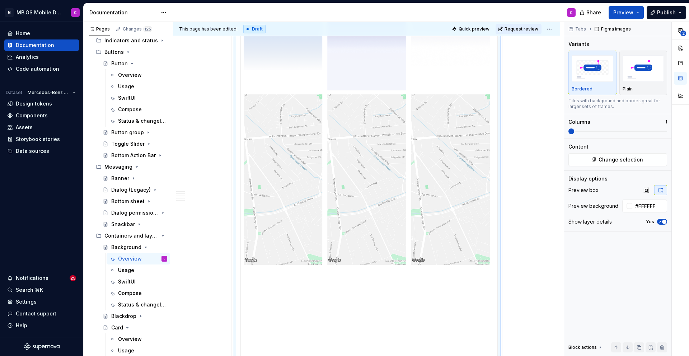
click at [272, 146] on img "To enrich screen reader interactions, please activate Accessibility in Grammarl…" at bounding box center [367, 262] width 246 height 703
click at [600, 158] on span "Change selection" at bounding box center [621, 159] width 44 height 7
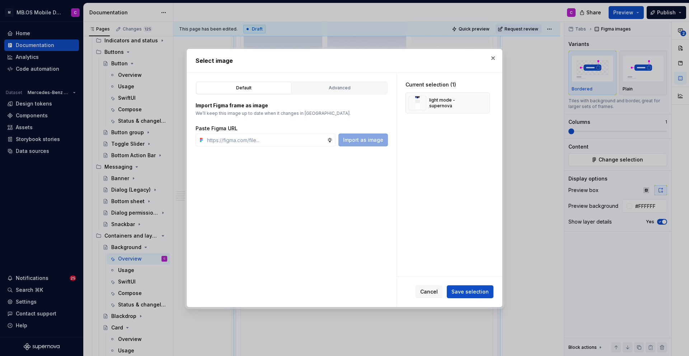
type textarea "*"
click at [338, 86] on div "Advanced" at bounding box center [340, 87] width 90 height 7
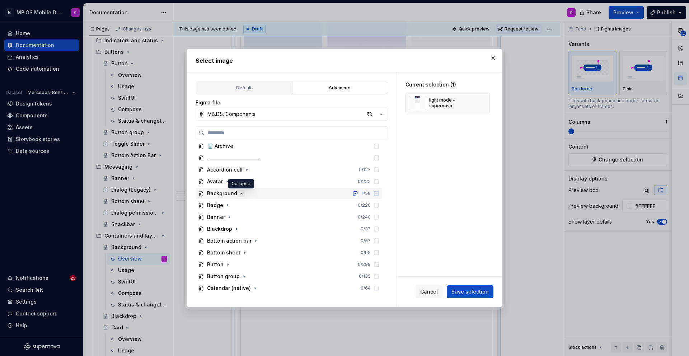
click at [239, 193] on icon "button" at bounding box center [242, 194] width 6 height 6
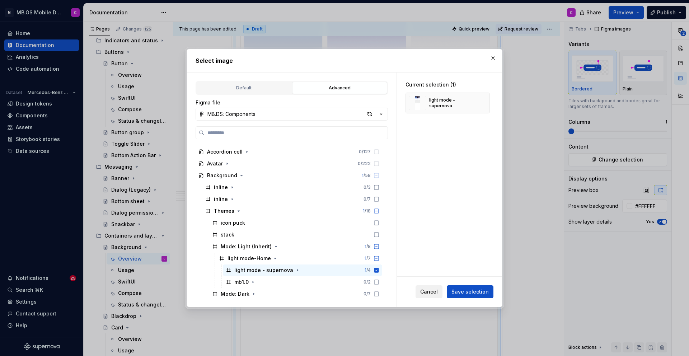
click at [429, 292] on span "Cancel" at bounding box center [429, 291] width 18 height 7
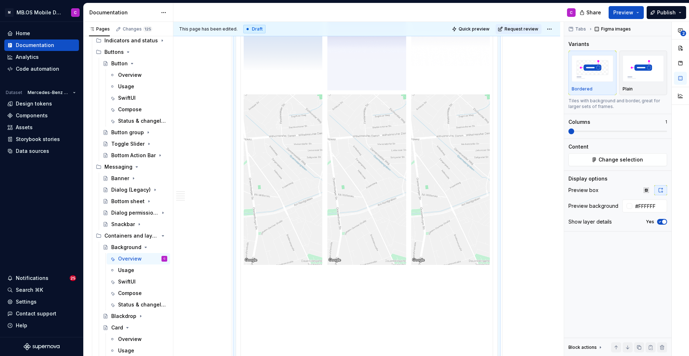
click at [352, 191] on img "To enrich screen reader interactions, please activate Accessibility in Grammarl…" at bounding box center [367, 262] width 246 height 703
click at [647, 205] on input "#FFFFFF" at bounding box center [649, 206] width 35 height 13
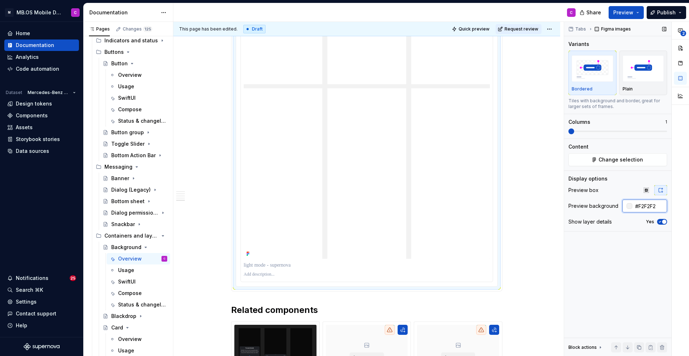
click at [644, 206] on input "#F2F2F2" at bounding box center [649, 206] width 35 height 13
type input "d"
type input "#FFFFFF"
click at [279, 264] on p "To enrich screen reader interactions, please activate Accessibility in Grammarl…" at bounding box center [367, 265] width 246 height 7
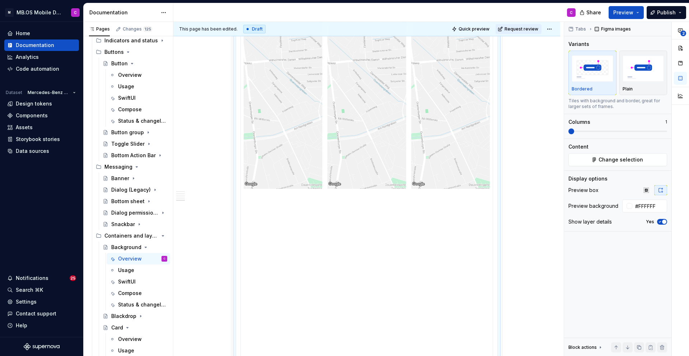
type textarea "*"
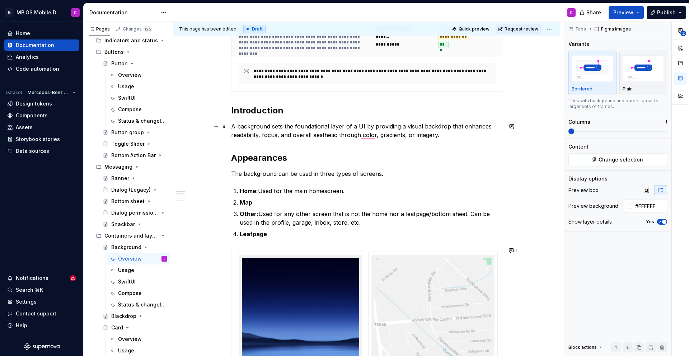
type textarea "*"
click at [28, 302] on div "Settings" at bounding box center [26, 301] width 21 height 7
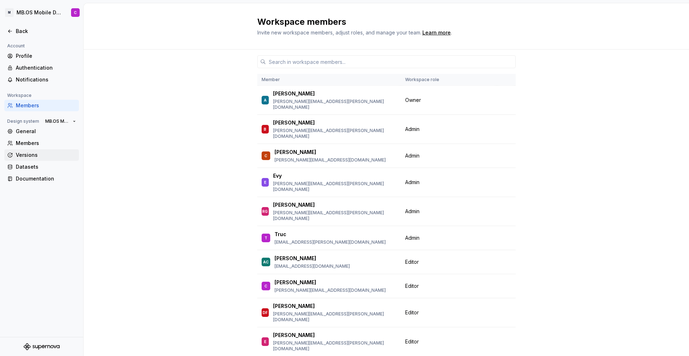
click at [28, 154] on div "Versions" at bounding box center [46, 154] width 60 height 7
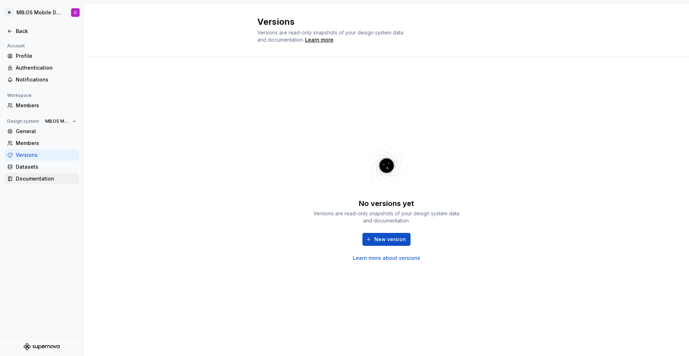
click at [28, 179] on div "Documentation" at bounding box center [46, 178] width 60 height 7
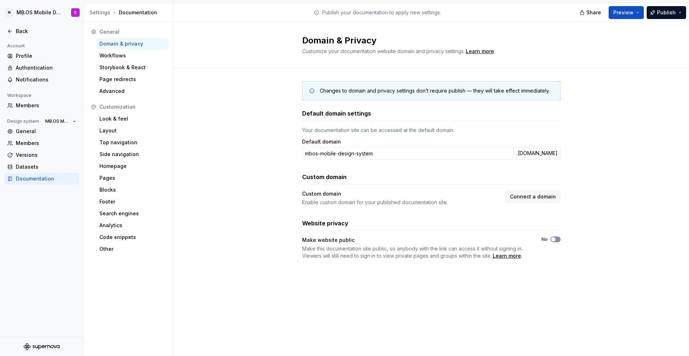
click at [555, 239] on span "button" at bounding box center [553, 239] width 4 height 4
click at [541, 277] on span "Copy link" at bounding box center [541, 279] width 20 height 6
click at [557, 238] on span "button" at bounding box center [557, 239] width 4 height 4
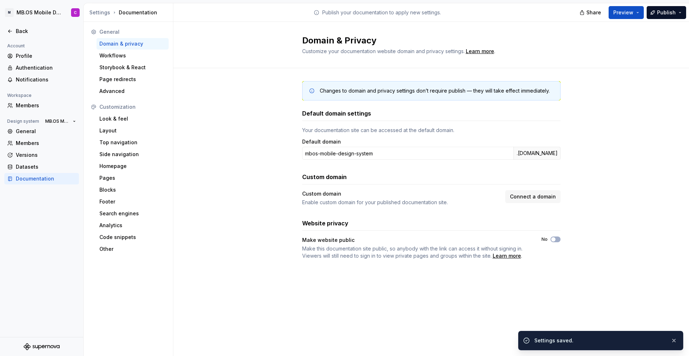
click at [393, 278] on div "Changes to domain and privacy settings don’t require publish — they will take e…" at bounding box center [431, 177] width 258 height 219
click at [108, 56] on div "Workflows" at bounding box center [132, 55] width 66 height 7
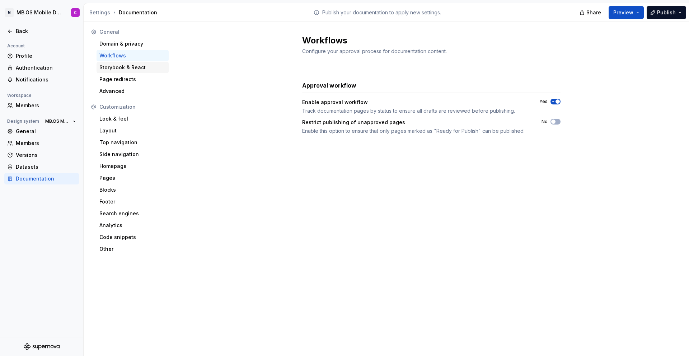
click at [121, 68] on div "Storybook & React" at bounding box center [132, 67] width 66 height 7
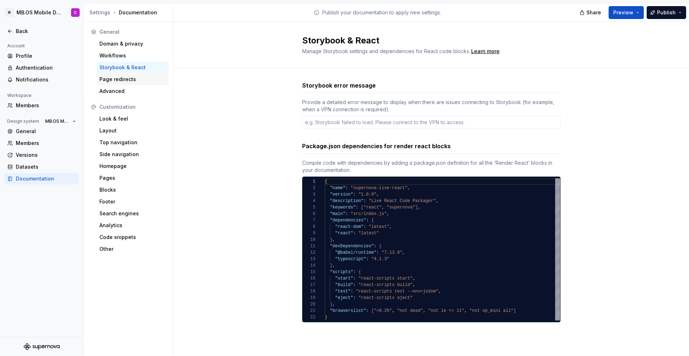
click at [113, 80] on div "Page redirects" at bounding box center [132, 79] width 66 height 7
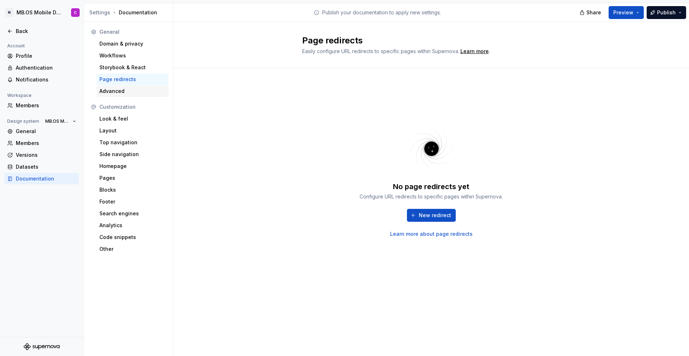
click at [115, 90] on div "Advanced" at bounding box center [132, 91] width 66 height 7
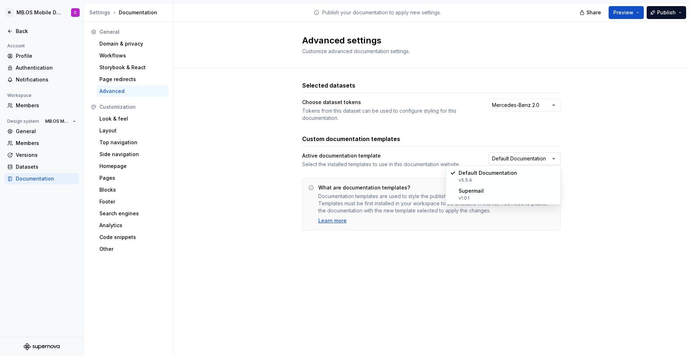
click at [518, 161] on html "M MB.OS Mobile Design System C Back Account Profile Authentication Notification…" at bounding box center [344, 178] width 689 height 356
click at [478, 142] on html "M MB.OS Mobile Design System C Back Account Profile Authentication Notification…" at bounding box center [344, 178] width 689 height 356
click at [116, 115] on div "Look & feel" at bounding box center [132, 118] width 66 height 7
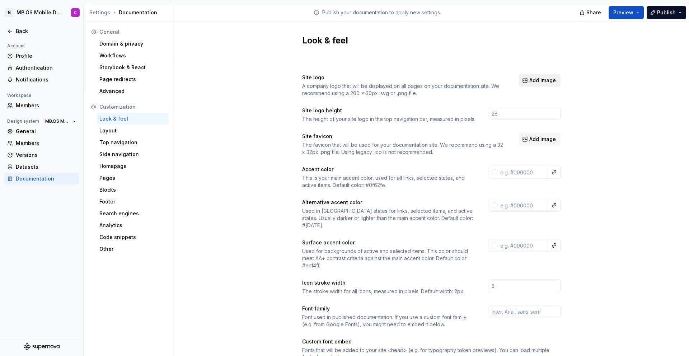
click at [539, 79] on span "Add image" at bounding box center [542, 80] width 27 height 7
click at [544, 81] on span "Add image" at bounding box center [542, 80] width 27 height 7
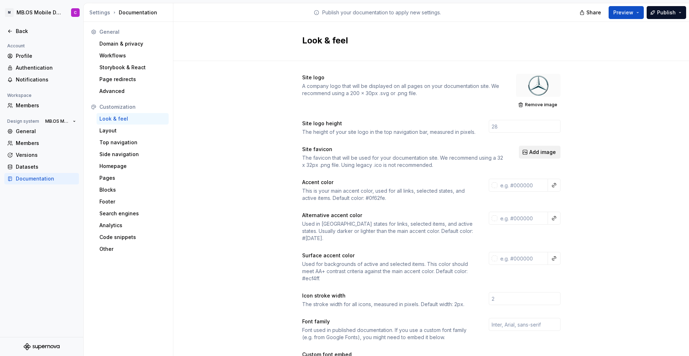
click at [532, 154] on span "Add image" at bounding box center [542, 152] width 27 height 7
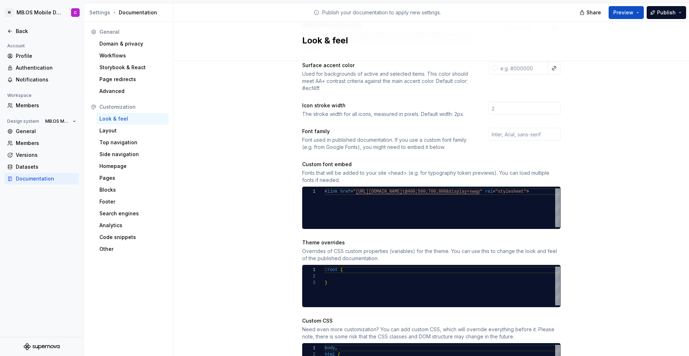
scroll to position [249, 0]
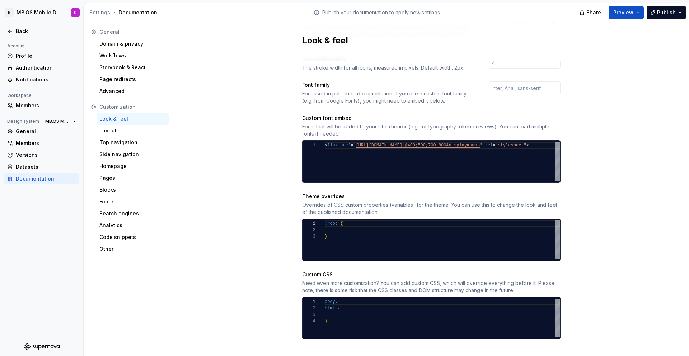
click at [432, 98] on div "Site logo A company logo that will be displayed on all pages on your documentat…" at bounding box center [431, 82] width 258 height 515
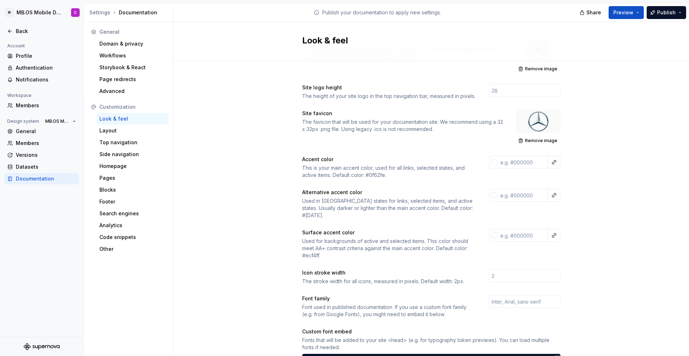
scroll to position [0, 0]
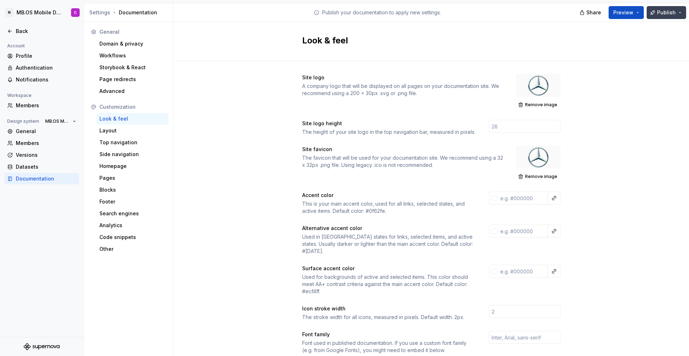
click at [665, 13] on span "Publish" at bounding box center [666, 12] width 19 height 7
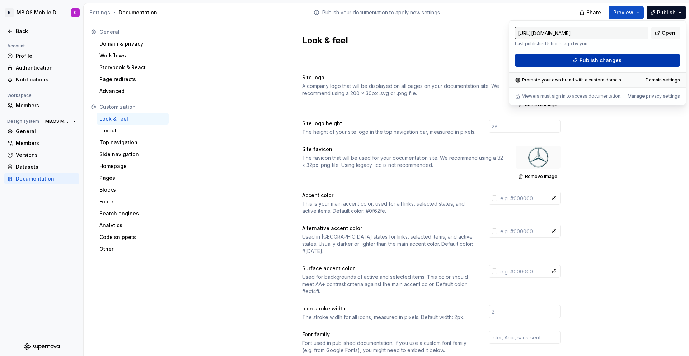
click at [616, 62] on span "Publish changes" at bounding box center [600, 60] width 42 height 7
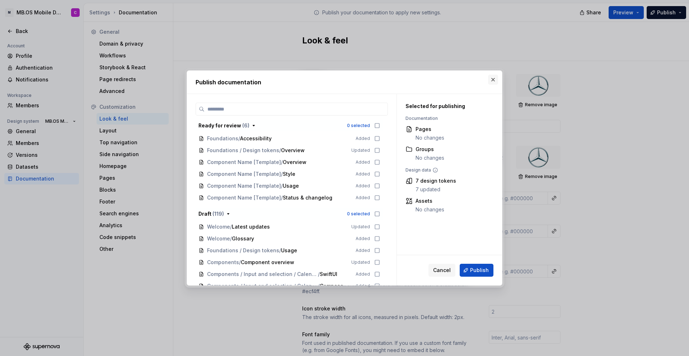
click at [492, 81] on button "button" at bounding box center [493, 80] width 10 height 10
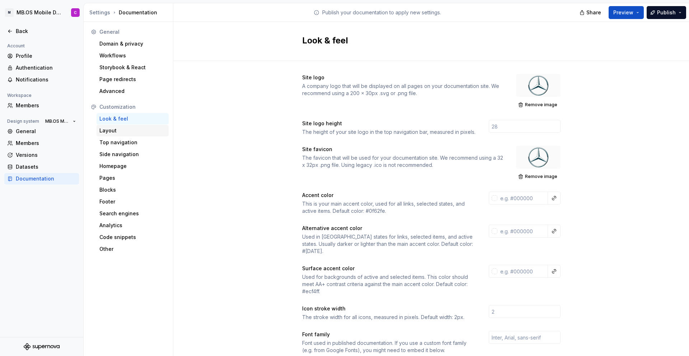
click at [108, 131] on div "Layout" at bounding box center [132, 130] width 66 height 7
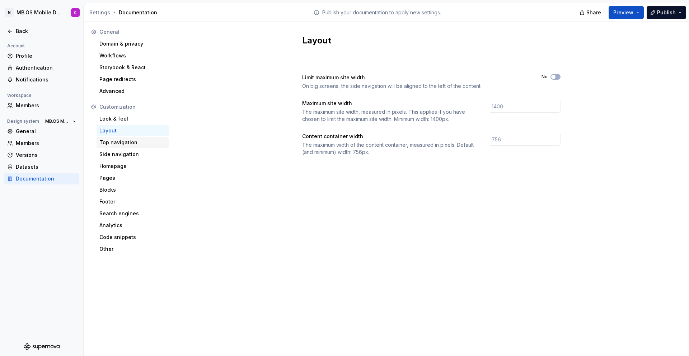
click at [118, 142] on div "Top navigation" at bounding box center [132, 142] width 66 height 7
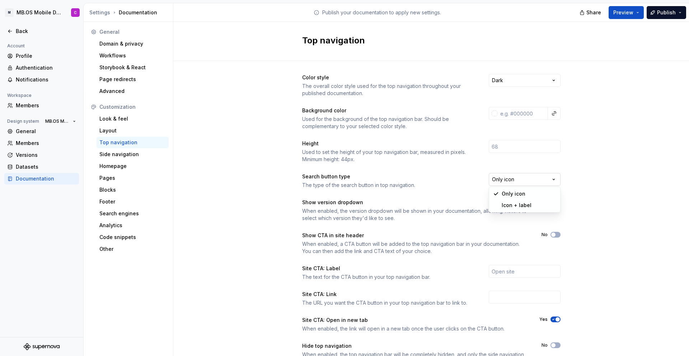
click at [516, 180] on html "M MB.OS Mobile Design System C Back Account Profile Authentication Notification…" at bounding box center [344, 178] width 689 height 356
click at [455, 180] on html "M MB.OS Mobile Design System C Back Account Profile Authentication Notification…" at bounding box center [344, 178] width 689 height 356
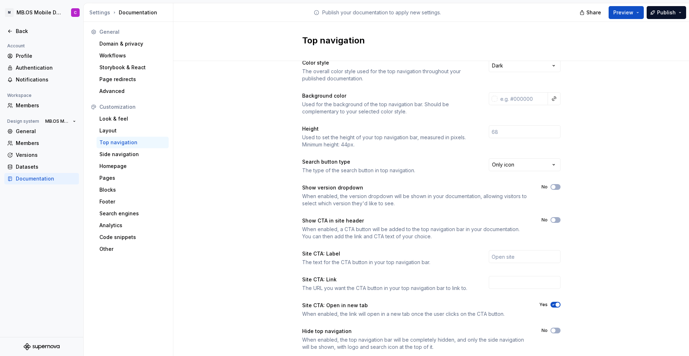
scroll to position [17, 0]
click at [556, 184] on icon "button" at bounding box center [553, 185] width 6 height 4
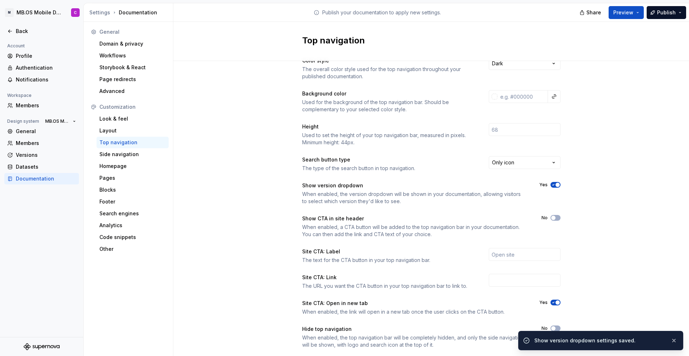
scroll to position [33, 0]
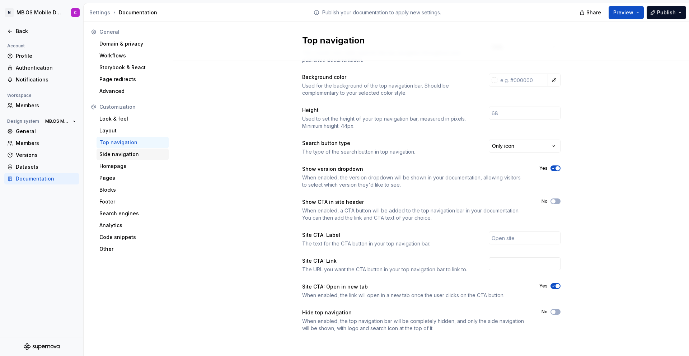
click at [111, 154] on div "Side navigation" at bounding box center [132, 154] width 66 height 7
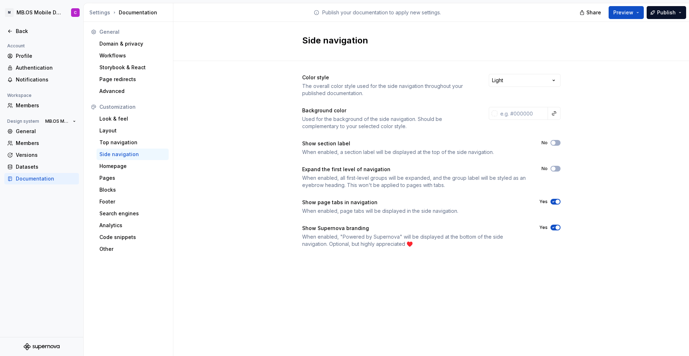
click at [330, 116] on div "Used for the background of the side navigation. Should be complementary to your…" at bounding box center [389, 123] width 174 height 14
click at [111, 165] on div "Homepage" at bounding box center [132, 166] width 66 height 7
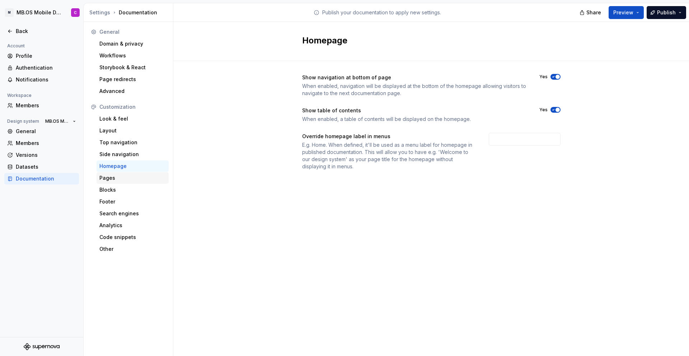
click at [108, 180] on div "Pages" at bounding box center [132, 177] width 66 height 7
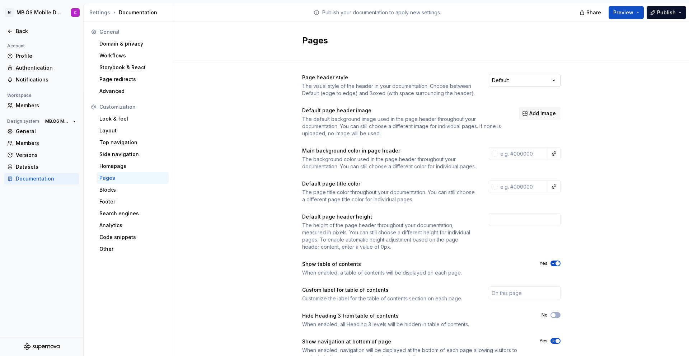
click at [511, 79] on html "M MB.OS Mobile Design System C Back Account Profile Authentication Notification…" at bounding box center [344, 178] width 689 height 356
click at [459, 77] on html "M MB.OS Mobile Design System C Back Account Profile Authentication Notification…" at bounding box center [344, 178] width 689 height 356
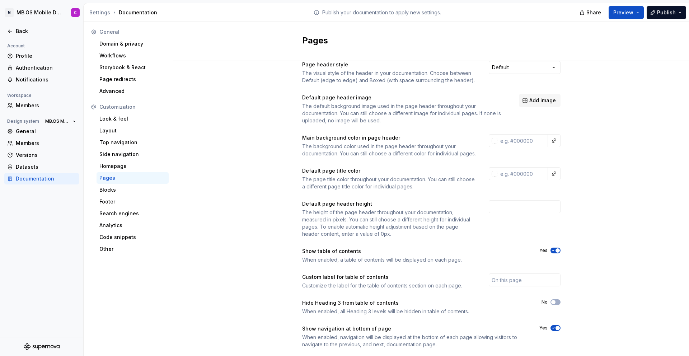
scroll to position [36, 0]
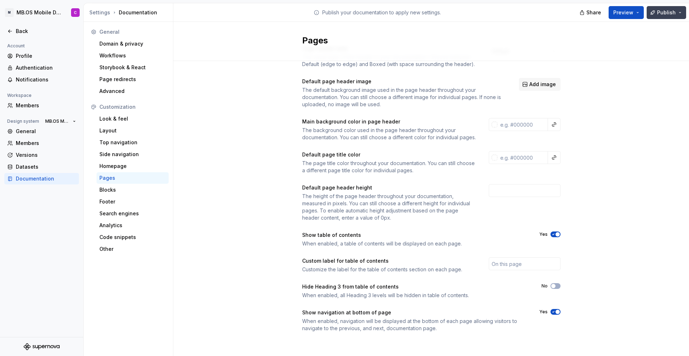
click at [676, 15] on button "Publish" at bounding box center [666, 12] width 39 height 13
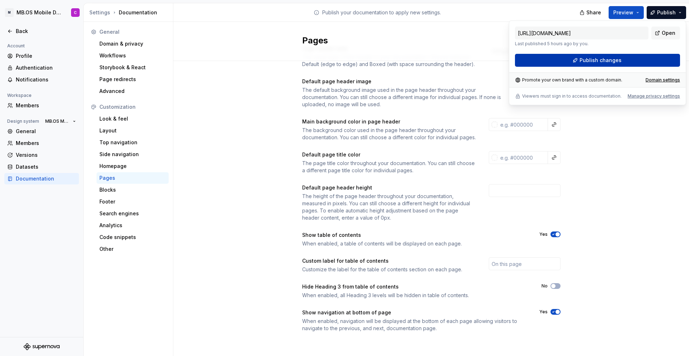
click at [651, 61] on button "Publish changes" at bounding box center [597, 60] width 165 height 13
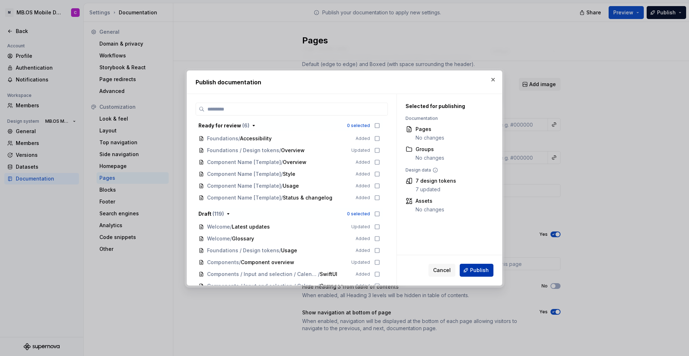
click at [470, 273] on button "Publish" at bounding box center [477, 270] width 34 height 13
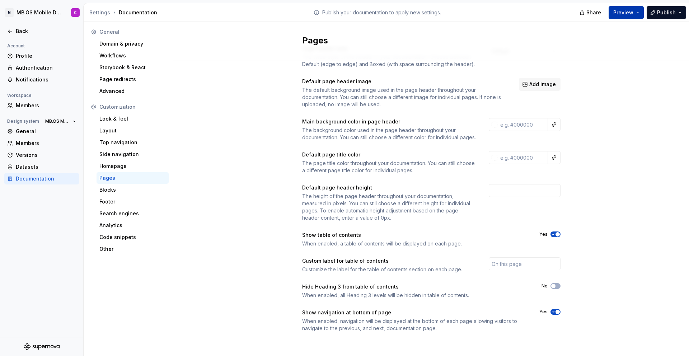
click at [625, 12] on span "Preview" at bounding box center [623, 12] width 20 height 7
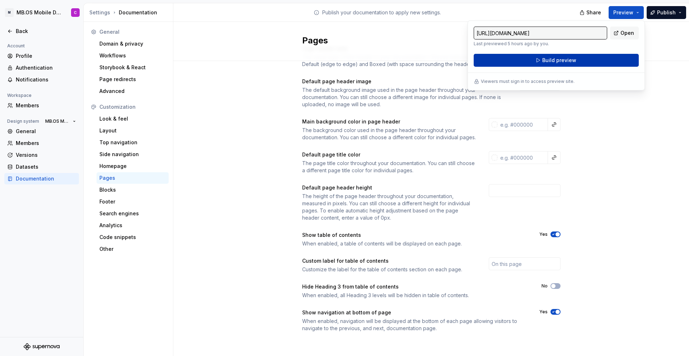
click at [596, 58] on button "Build preview" at bounding box center [556, 60] width 165 height 13
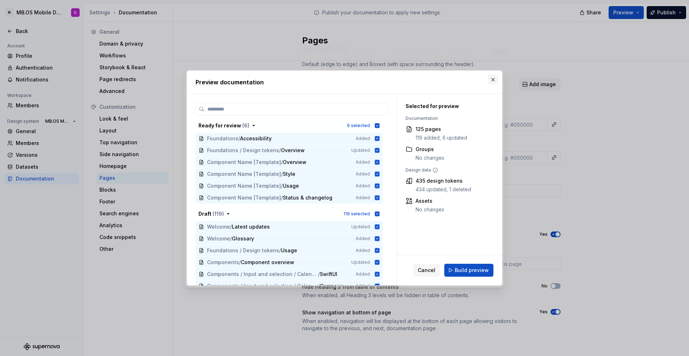
click at [492, 80] on button "button" at bounding box center [493, 80] width 10 height 10
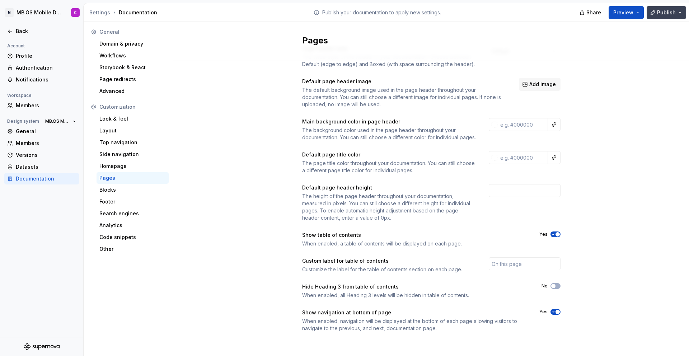
click at [680, 11] on button "Publish" at bounding box center [666, 12] width 39 height 13
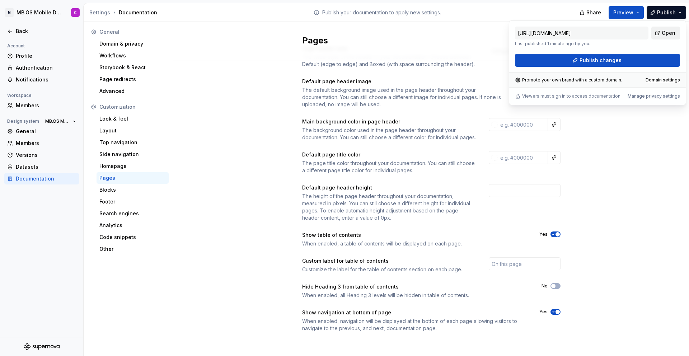
click at [666, 33] on span "Open" at bounding box center [669, 32] width 14 height 7
click at [22, 32] on div "Back" at bounding box center [46, 31] width 60 height 7
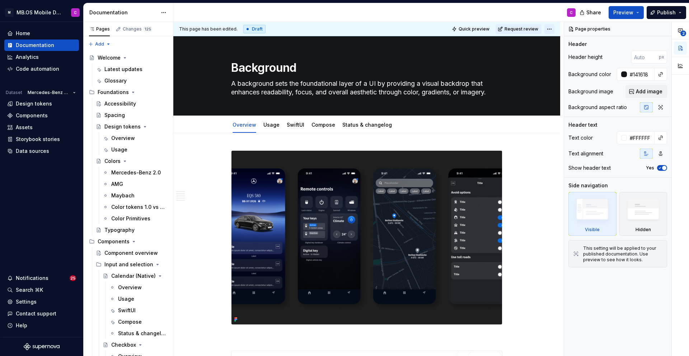
click at [554, 30] on html "M MB.OS Mobile Design System C Home Documentation Analytics Code automation Dat…" at bounding box center [344, 178] width 689 height 356
click at [573, 43] on span "Change status" at bounding box center [579, 42] width 37 height 7
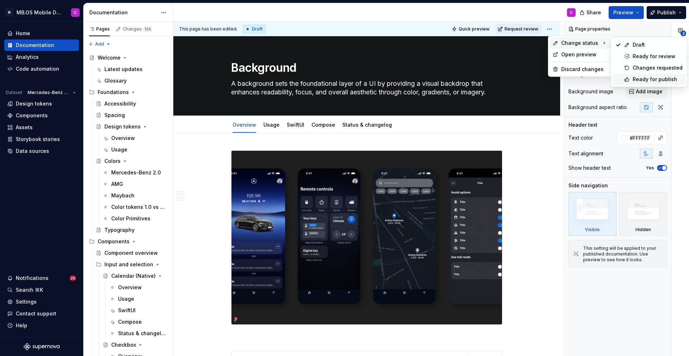
click at [645, 78] on div "Ready for publish" at bounding box center [658, 79] width 50 height 7
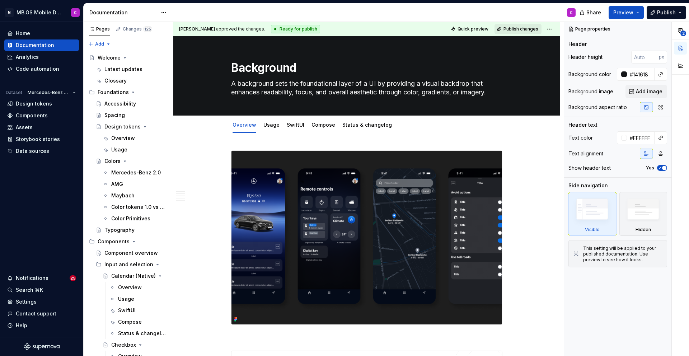
click at [517, 28] on span "Publish changes" at bounding box center [520, 29] width 35 height 6
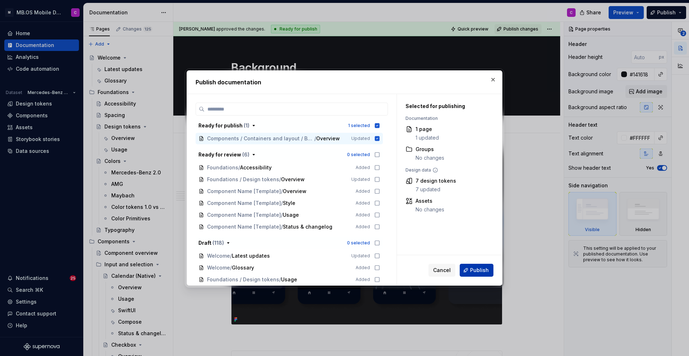
click at [476, 270] on span "Publish" at bounding box center [479, 270] width 19 height 7
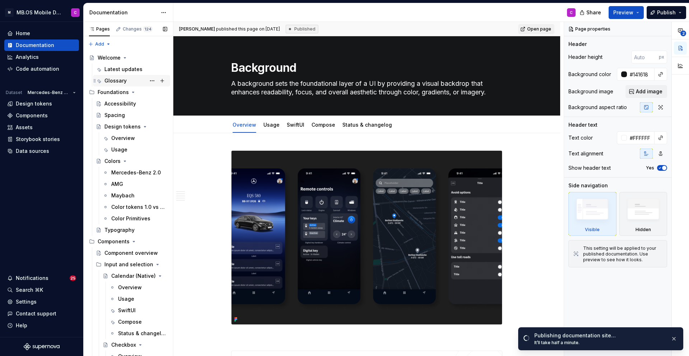
click at [118, 82] on div "Glossary" at bounding box center [115, 80] width 22 height 7
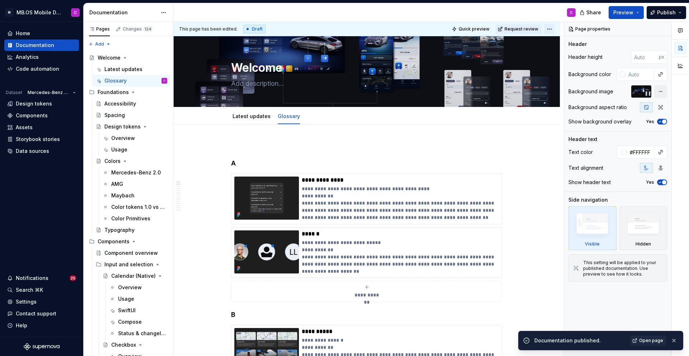
click at [555, 28] on html "M MB.OS Mobile Design System C Home Documentation Analytics Code automation Dat…" at bounding box center [344, 178] width 689 height 356
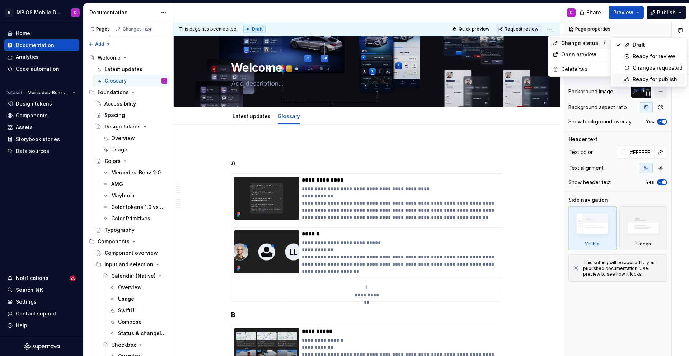
click at [647, 80] on div "Ready for publish" at bounding box center [658, 79] width 50 height 7
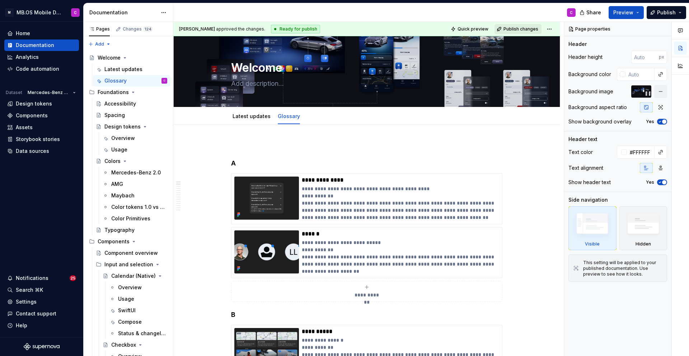
click at [515, 29] on span "Publish changes" at bounding box center [520, 29] width 35 height 6
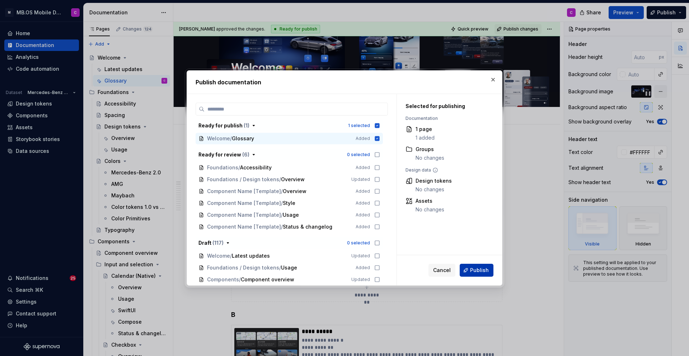
click at [474, 272] on span "Publish" at bounding box center [479, 270] width 19 height 7
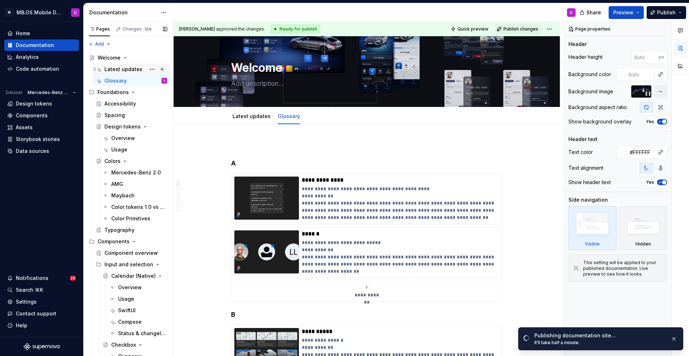
click at [124, 68] on div "Latest updates" at bounding box center [123, 69] width 38 height 7
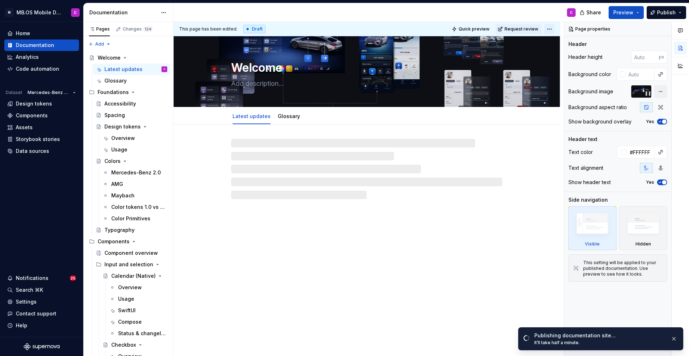
click at [553, 28] on html "M MB.OS Mobile Design System C Home Documentation Analytics Code automation Dat…" at bounding box center [344, 178] width 689 height 356
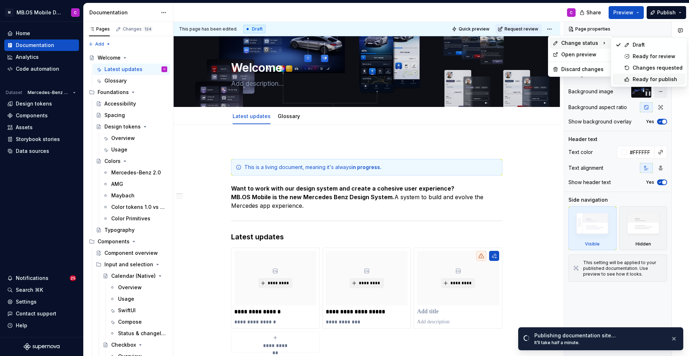
click at [643, 78] on div "Ready for publish" at bounding box center [658, 79] width 50 height 7
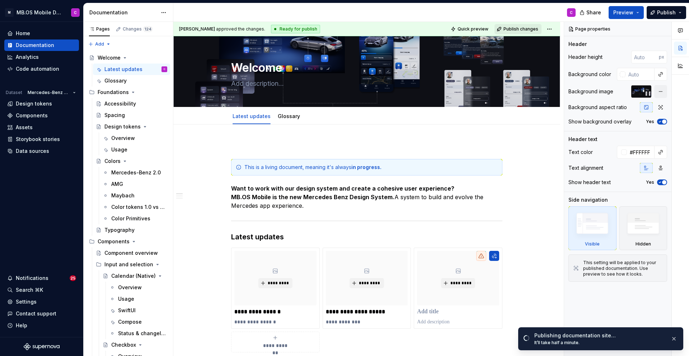
click at [520, 29] on span "Publish changes" at bounding box center [520, 29] width 35 height 6
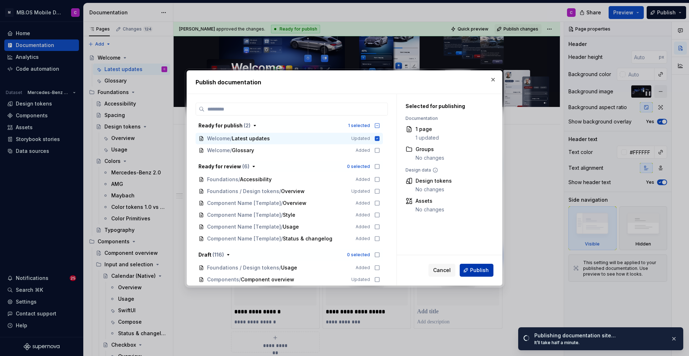
click at [475, 267] on span "Publish" at bounding box center [479, 270] width 19 height 7
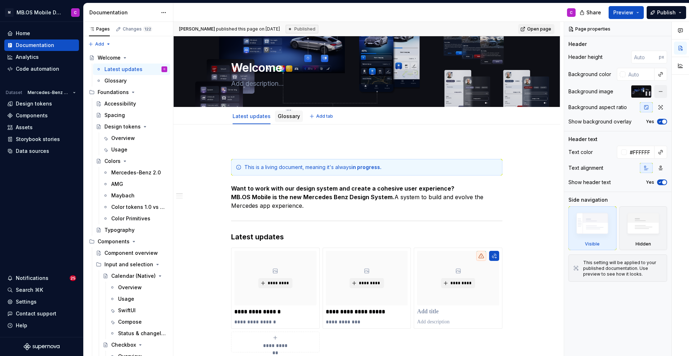
click at [285, 118] on link "Glossary" at bounding box center [289, 116] width 22 height 6
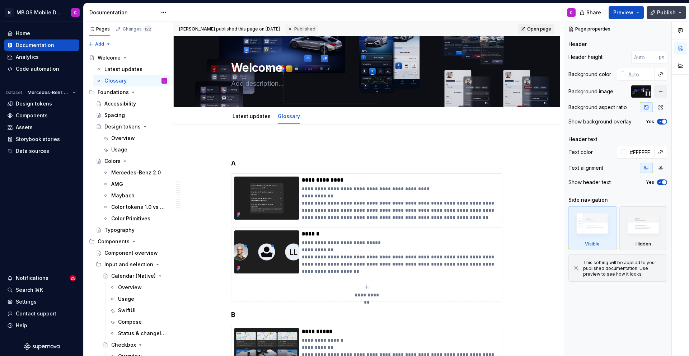
click at [665, 11] on span "Publish" at bounding box center [666, 12] width 19 height 7
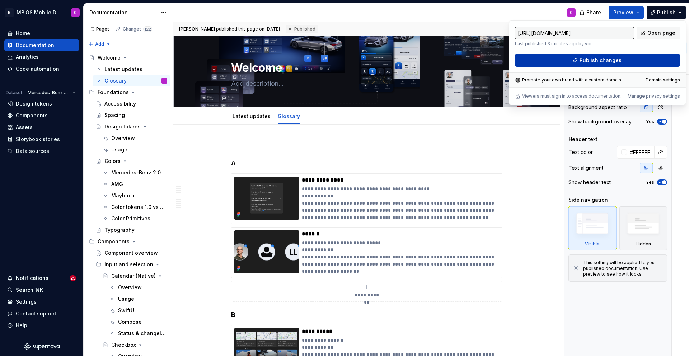
click at [629, 55] on button "Publish changes" at bounding box center [597, 60] width 165 height 13
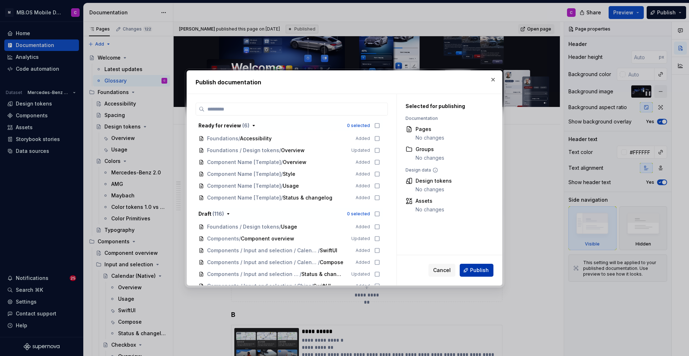
click at [479, 268] on span "Publish" at bounding box center [479, 270] width 19 height 7
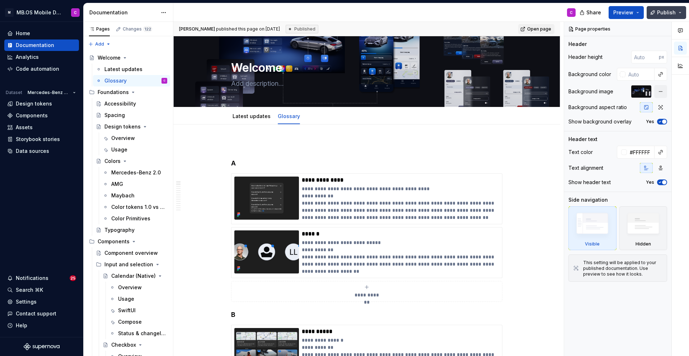
click at [680, 11] on button "Publish" at bounding box center [666, 12] width 39 height 13
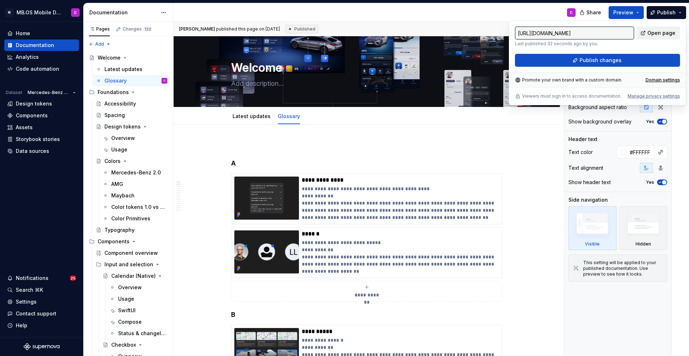
click at [656, 36] on span "Open page" at bounding box center [661, 32] width 28 height 7
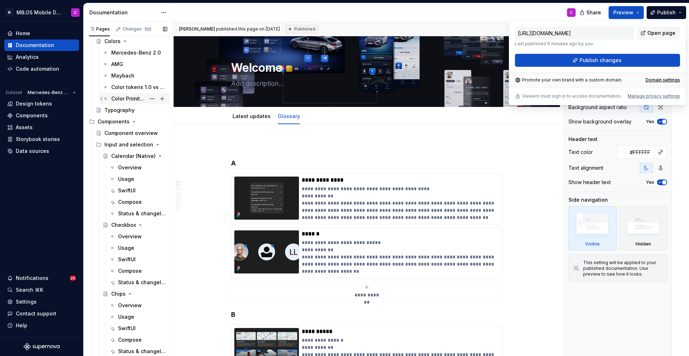
scroll to position [121, 0]
click at [141, 223] on icon "Page tree" at bounding box center [140, 224] width 6 height 6
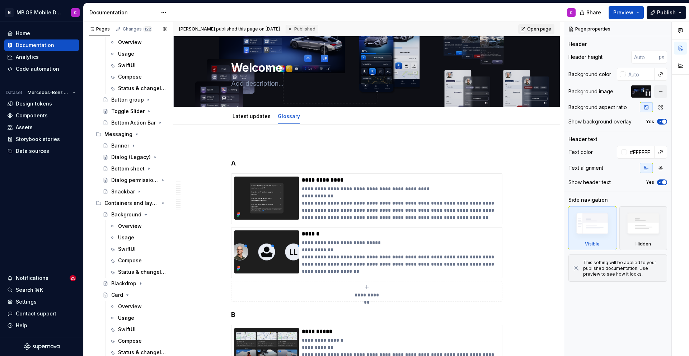
scroll to position [884, 0]
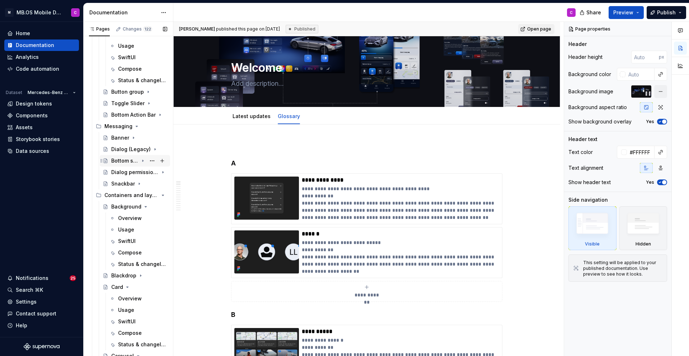
click at [125, 161] on div "Bottom sheet" at bounding box center [124, 160] width 27 height 7
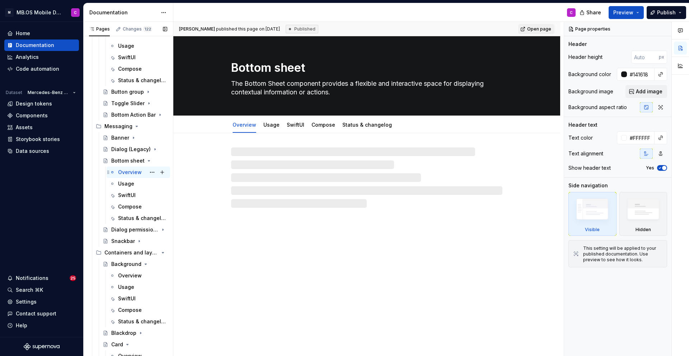
click at [137, 174] on div "Overview" at bounding box center [130, 172] width 24 height 7
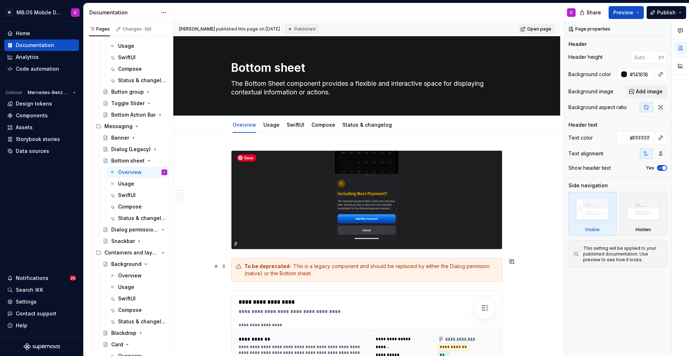
click at [255, 266] on strong "To be deprecated" at bounding box center [266, 266] width 45 height 6
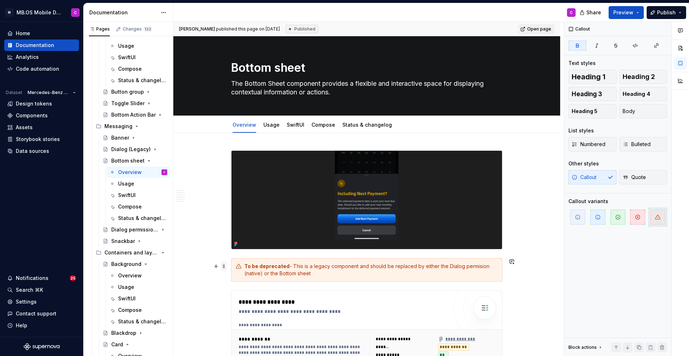
click at [227, 266] on span at bounding box center [224, 266] width 6 height 10
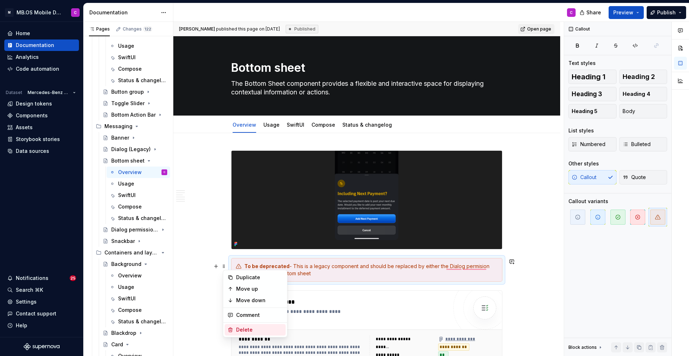
click at [245, 329] on div "Delete" at bounding box center [259, 329] width 47 height 7
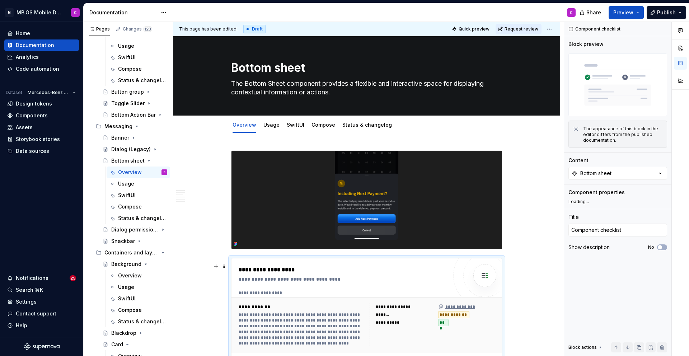
scroll to position [31, 0]
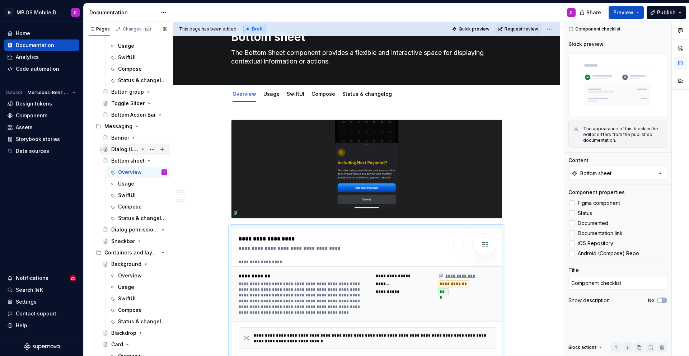
click at [121, 150] on div "Dialog (Legacy)" at bounding box center [124, 149] width 27 height 7
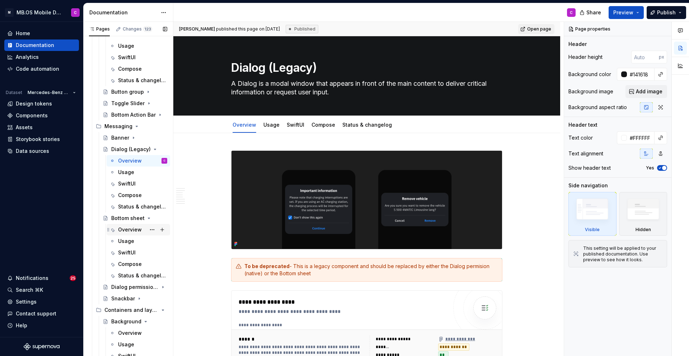
click at [133, 230] on div "Overview" at bounding box center [130, 229] width 24 height 7
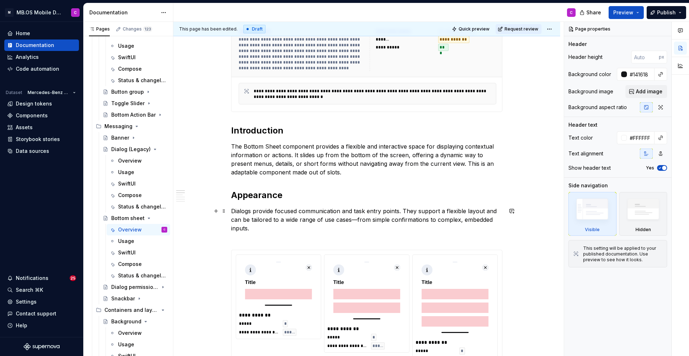
scroll to position [274, 0]
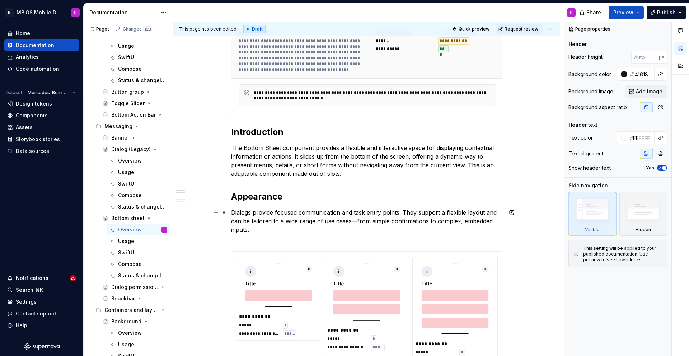
type textarea "*"
click at [268, 216] on p "Dialogs provide focused communication and task entry points. They support a fle…" at bounding box center [366, 225] width 271 height 34
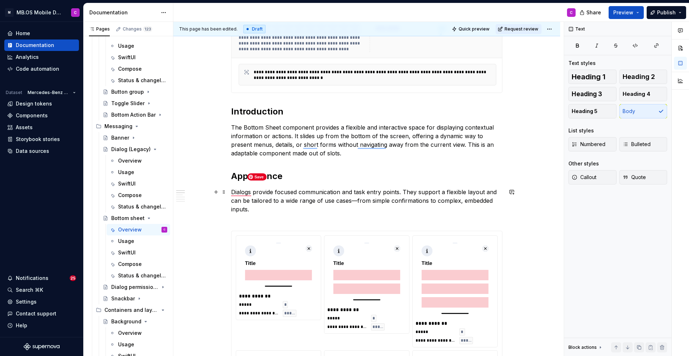
scroll to position [292, 0]
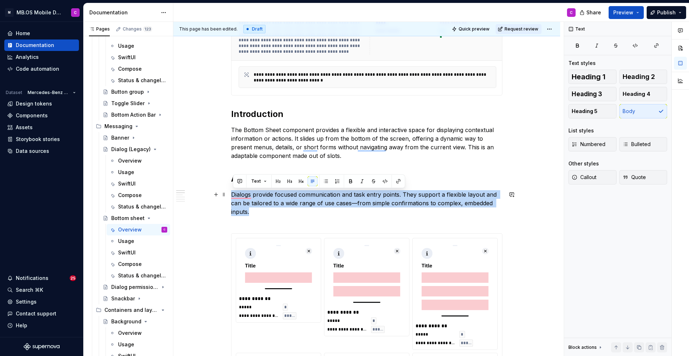
drag, startPoint x: 254, startPoint y: 209, endPoint x: 230, endPoint y: 190, distance: 31.0
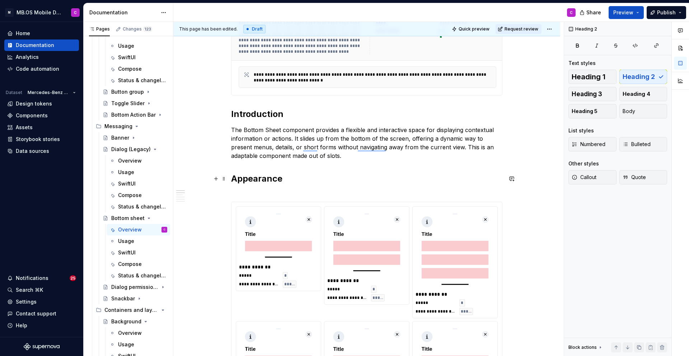
click at [279, 191] on h2 "Appearance" at bounding box center [366, 184] width 271 height 23
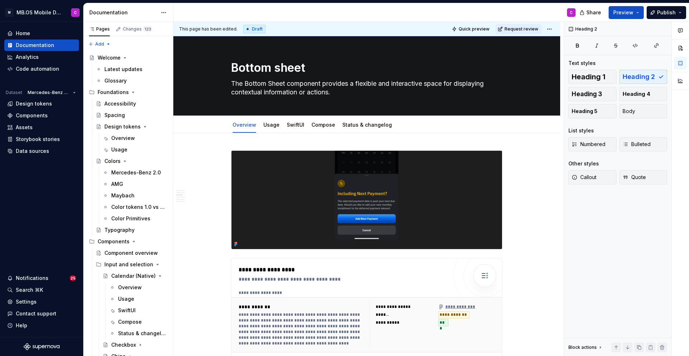
scroll to position [1185, 0]
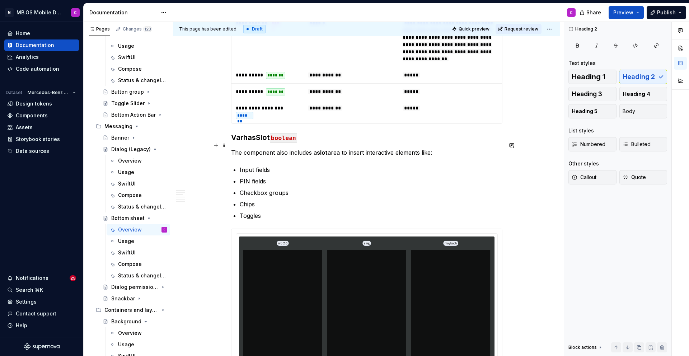
click at [246, 142] on h3 "VarhasSlot boolean" at bounding box center [366, 137] width 271 height 10
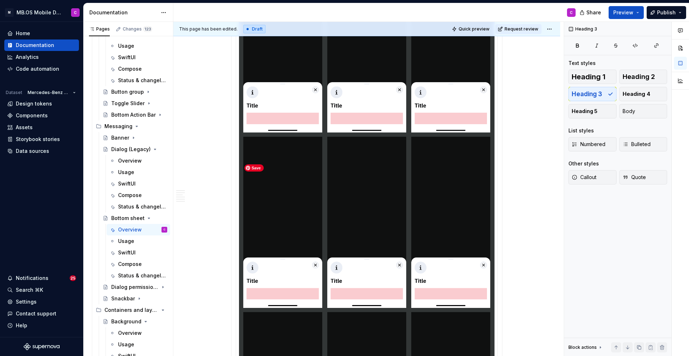
scroll to position [0, 0]
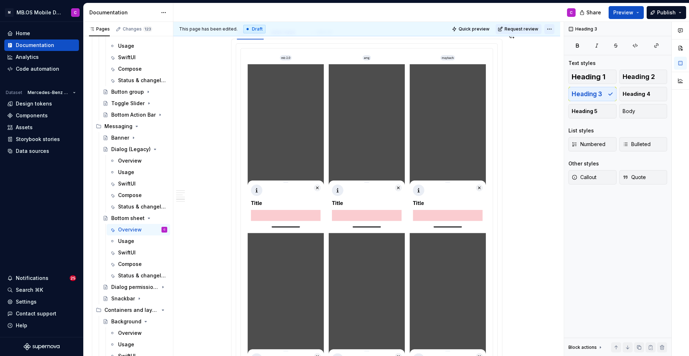
click at [555, 24] on html "M MB.OS Mobile Design System C Home Documentation Analytics Code automation Dat…" at bounding box center [344, 178] width 689 height 356
click at [513, 63] on html "M MB.OS Mobile Design System C Home Documentation Analytics Code automation Dat…" at bounding box center [344, 178] width 689 height 356
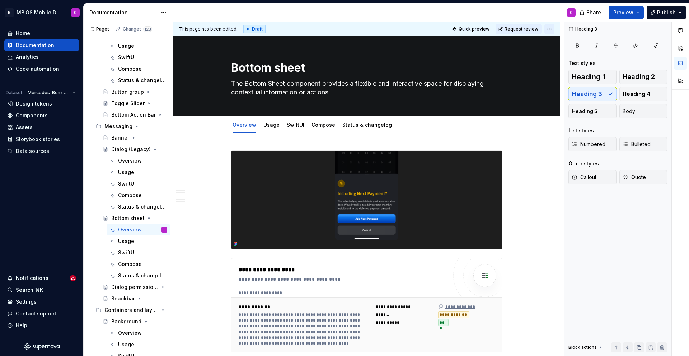
click at [553, 27] on html "M MB.OS Mobile Design System C Home Documentation Analytics Code automation Dat…" at bounding box center [344, 178] width 689 height 356
click at [526, 161] on html "M MB.OS Mobile Design System C Home Documentation Analytics Code automation Dat…" at bounding box center [344, 178] width 689 height 356
click at [459, 172] on img "To enrich screen reader interactions, please activate Accessibility in Grammarl…" at bounding box center [366, 200] width 271 height 98
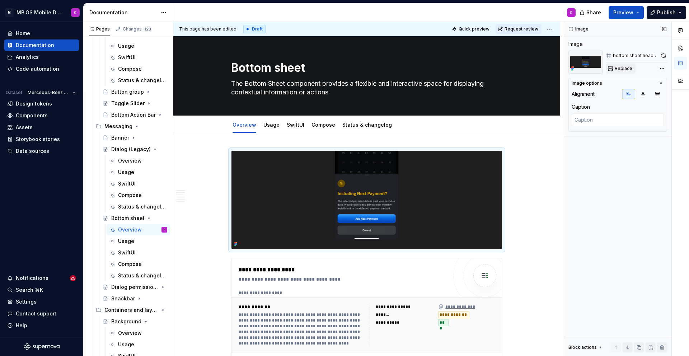
click at [625, 66] on span "Replace" at bounding box center [624, 69] width 18 height 6
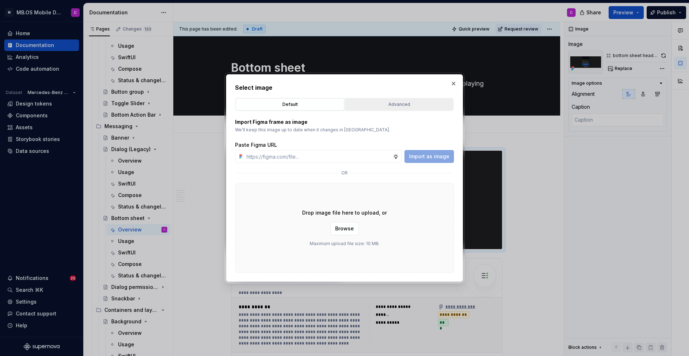
click at [380, 105] on div "Advanced" at bounding box center [398, 104] width 103 height 7
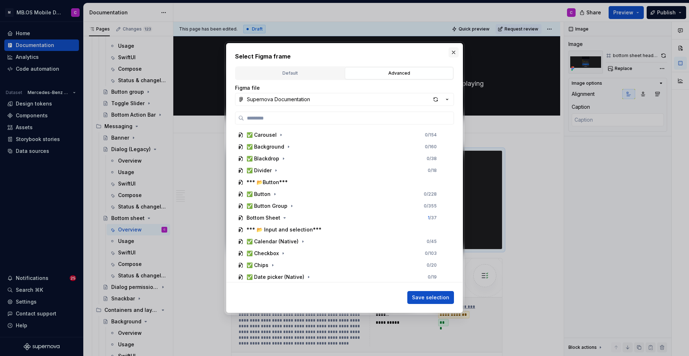
click at [454, 52] on button "button" at bounding box center [454, 52] width 10 height 10
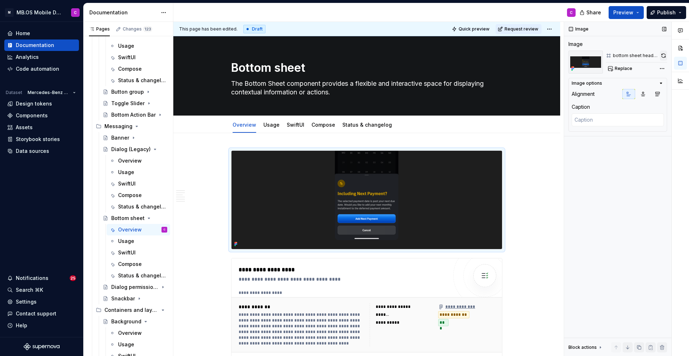
click at [666, 55] on button "button" at bounding box center [663, 56] width 7 height 10
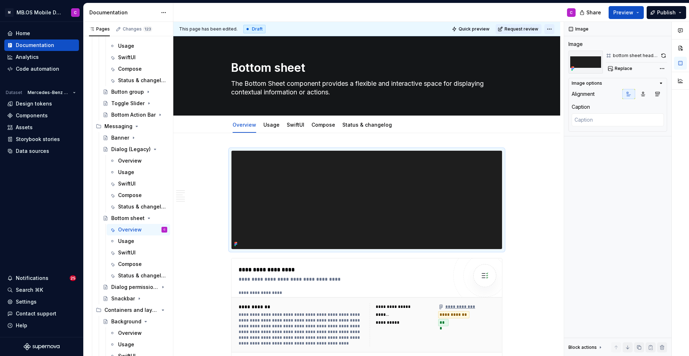
click at [553, 28] on html "M MB.OS Mobile Design System C Home Documentation Analytics Code automation Dat…" at bounding box center [344, 178] width 689 height 356
click at [398, 184] on html "M MB.OS Mobile Design System C Home Documentation Analytics Code automation Dat…" at bounding box center [344, 178] width 689 height 356
click at [412, 177] on img "To enrich screen reader interactions, please activate Accessibility in Grammarl…" at bounding box center [366, 200] width 271 height 98
click at [621, 67] on span "Replace" at bounding box center [624, 69] width 18 height 6
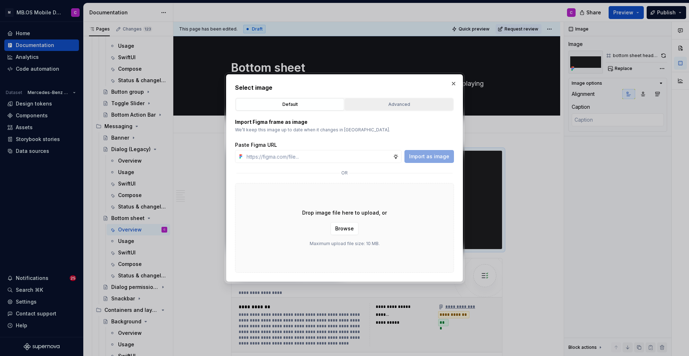
click at [401, 100] on button "Advanced" at bounding box center [399, 104] width 108 height 12
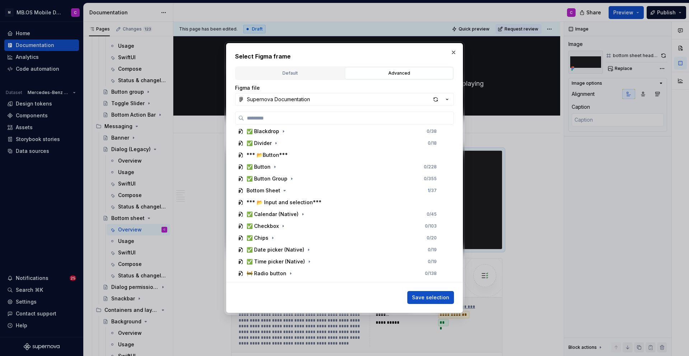
scroll to position [183, 0]
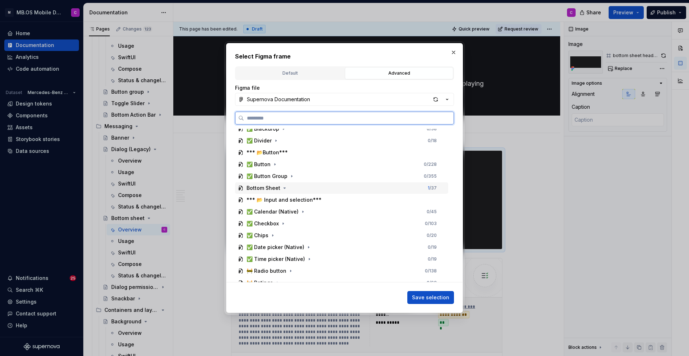
click at [274, 189] on div "Bottom Sheet" at bounding box center [264, 187] width 34 height 7
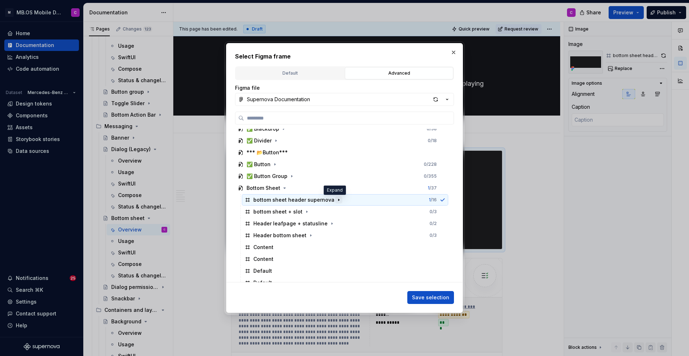
click at [338, 199] on icon "button" at bounding box center [338, 200] width 1 height 2
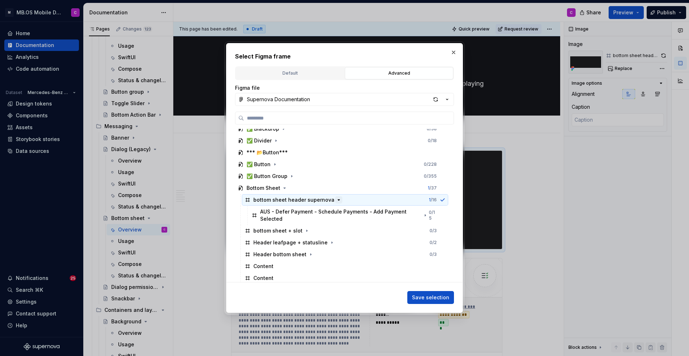
click at [336, 201] on icon "button" at bounding box center [339, 200] width 6 height 6
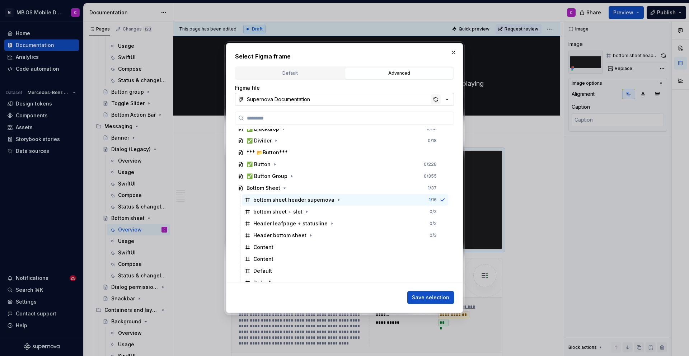
click at [435, 98] on div "button" at bounding box center [436, 99] width 10 height 10
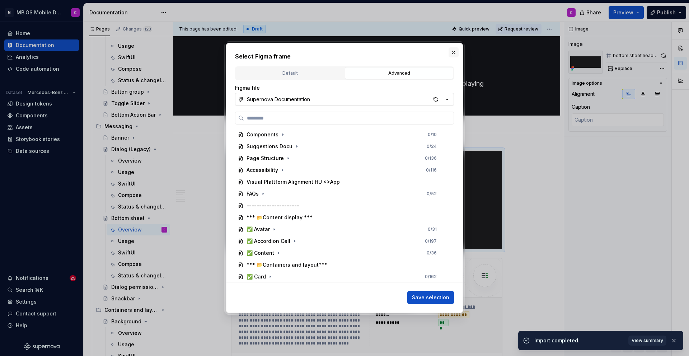
click at [454, 50] on button "button" at bounding box center [454, 52] width 10 height 10
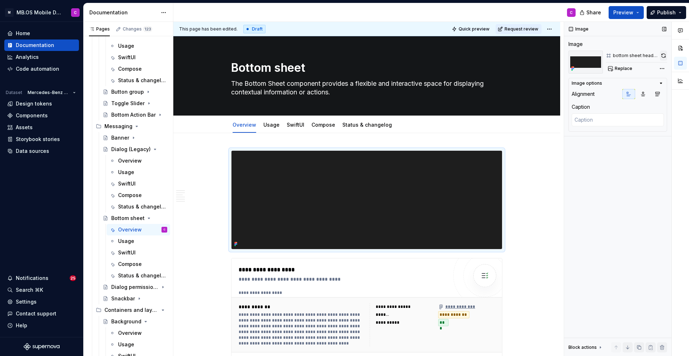
click at [666, 55] on button "button" at bounding box center [663, 56] width 7 height 10
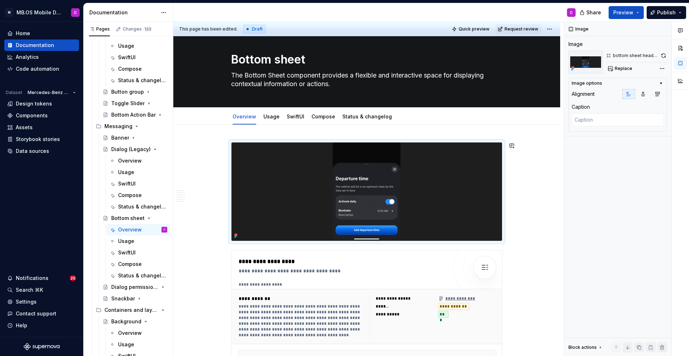
scroll to position [0, 0]
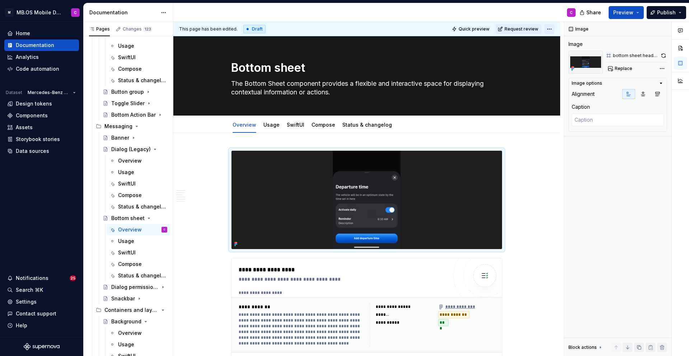
click at [551, 29] on html "M MB.OS Mobile Design System C Home Documentation Analytics Code automation Dat…" at bounding box center [344, 178] width 689 height 356
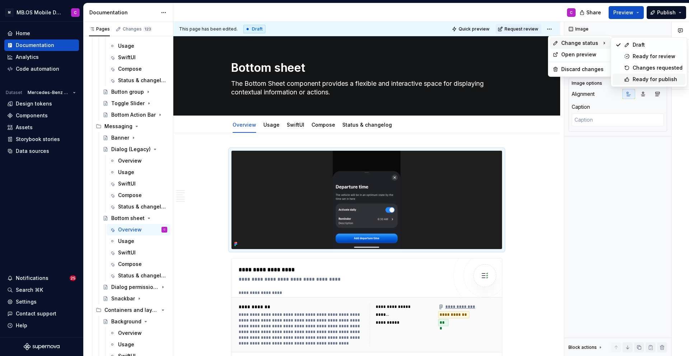
click at [649, 80] on div "Ready for publish" at bounding box center [658, 79] width 50 height 7
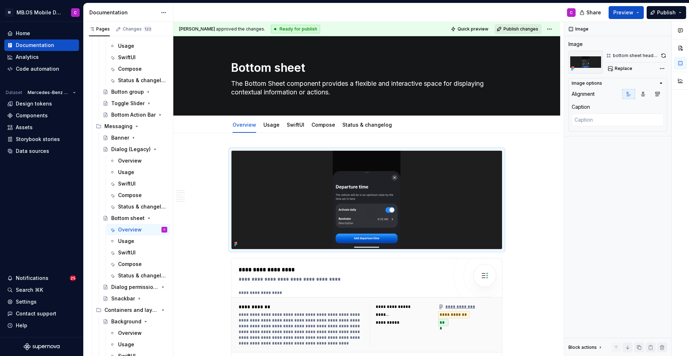
click at [516, 28] on span "Publish changes" at bounding box center [520, 29] width 35 height 6
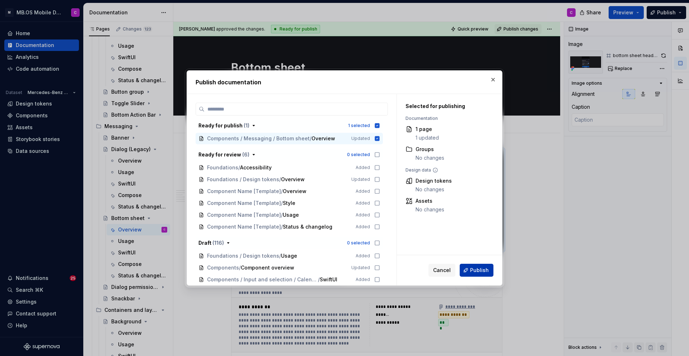
click at [471, 270] on span "Publish" at bounding box center [479, 270] width 19 height 7
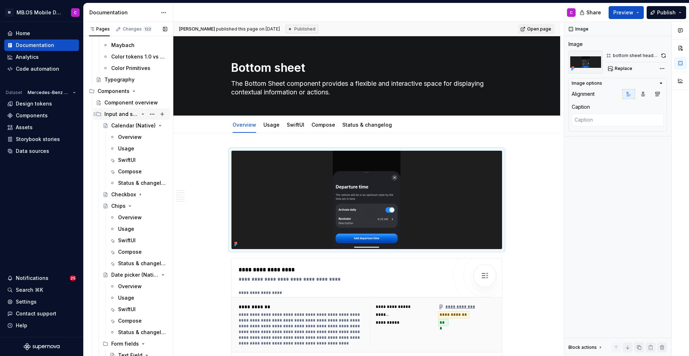
scroll to position [96, 0]
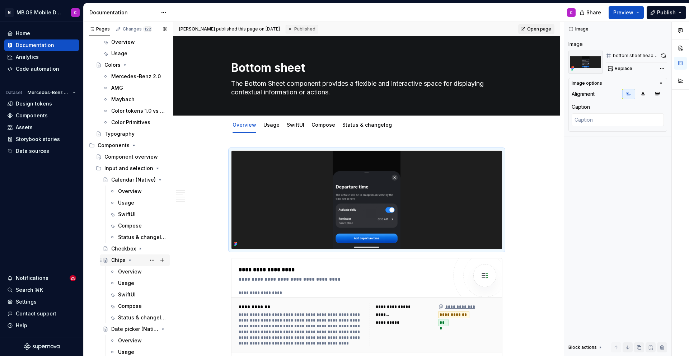
click at [124, 259] on div "Chips" at bounding box center [118, 260] width 14 height 7
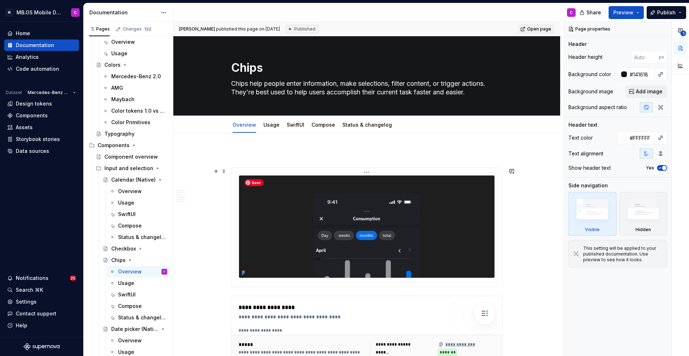
click at [348, 229] on img at bounding box center [366, 226] width 255 height 102
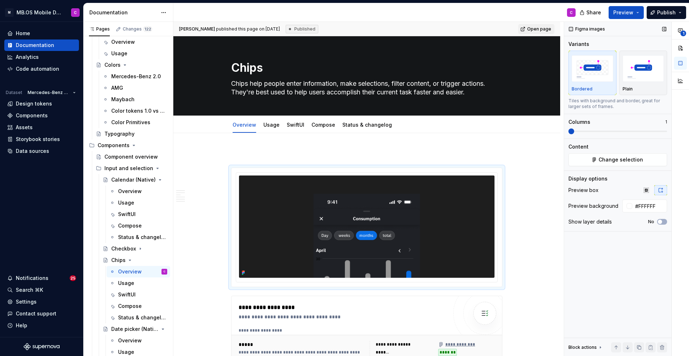
click at [611, 152] on div "Content Change selection" at bounding box center [617, 154] width 99 height 23
click at [611, 161] on span "Change selection" at bounding box center [621, 159] width 44 height 7
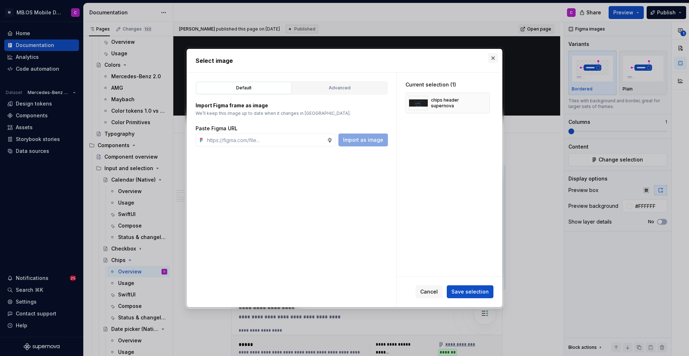
click at [491, 61] on button "button" at bounding box center [493, 58] width 10 height 10
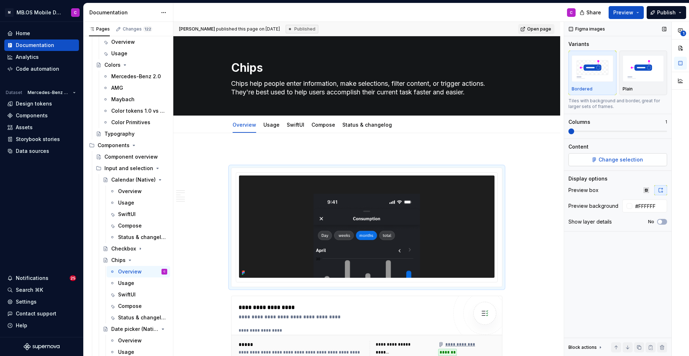
click at [612, 157] on span "Change selection" at bounding box center [621, 159] width 44 height 7
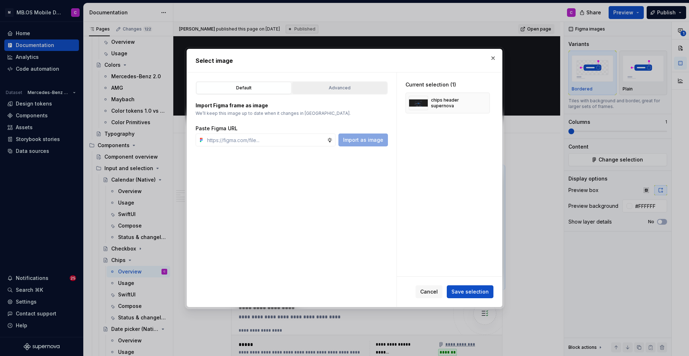
click at [316, 85] on div "Advanced" at bounding box center [340, 87] width 90 height 7
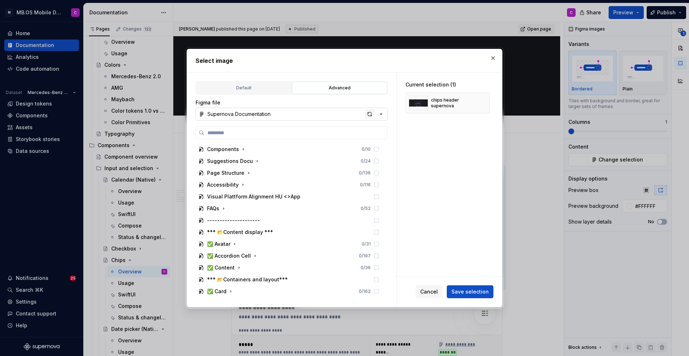
click at [372, 114] on div "button" at bounding box center [370, 114] width 10 height 10
drag, startPoint x: 491, startPoint y: 58, endPoint x: 473, endPoint y: 117, distance: 61.6
click at [473, 117] on div "Select image Default Advanced Import Figma frame as image We’ll keep this image…" at bounding box center [344, 178] width 319 height 262
click at [461, 112] on div "chips header supernova" at bounding box center [447, 103] width 84 height 21
click at [492, 57] on button "button" at bounding box center [493, 58] width 10 height 10
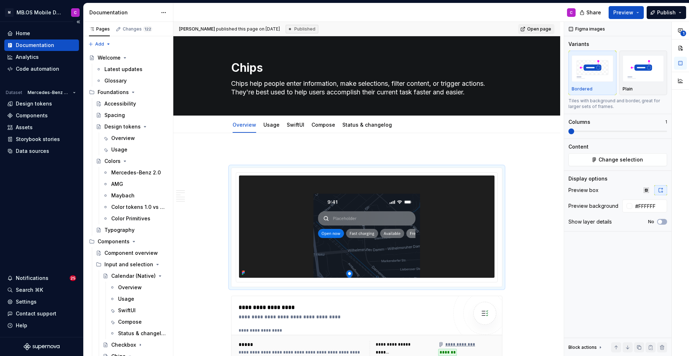
type textarea "*"
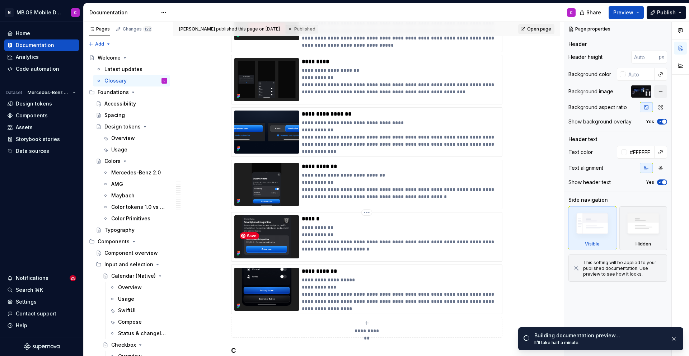
scroll to position [451, 0]
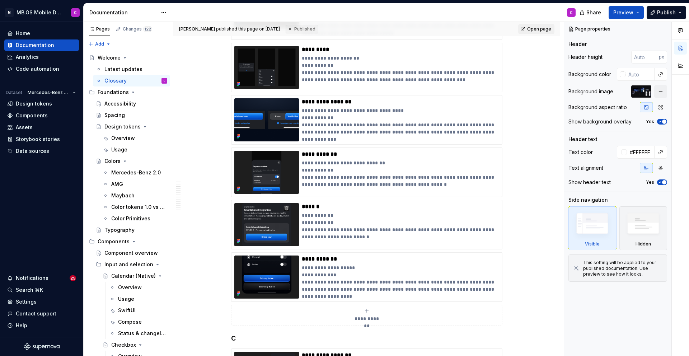
type textarea "*"
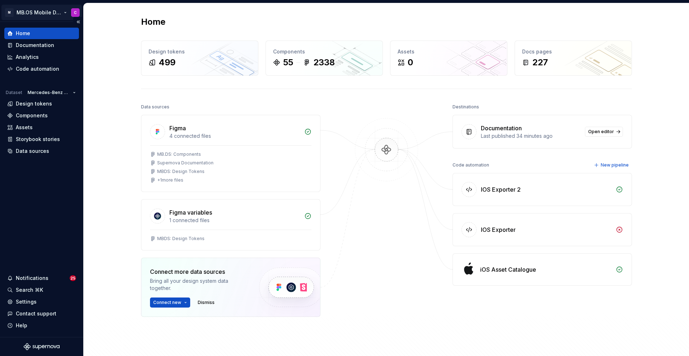
click at [67, 10] on html "M MB.OS Mobile Design System C Home Documentation Analytics Code automation Dat…" at bounding box center [344, 178] width 689 height 356
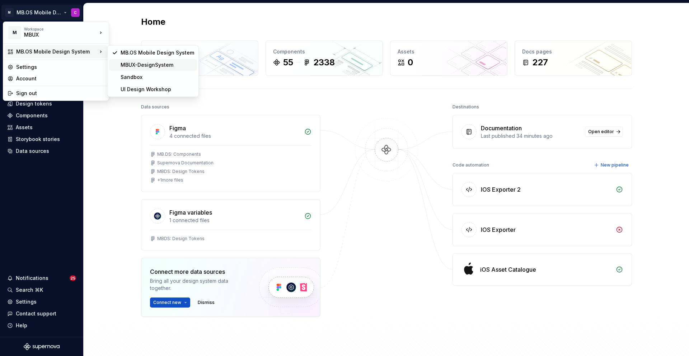
click at [134, 65] on div "MBUX-DesignSystem" at bounding box center [158, 64] width 74 height 7
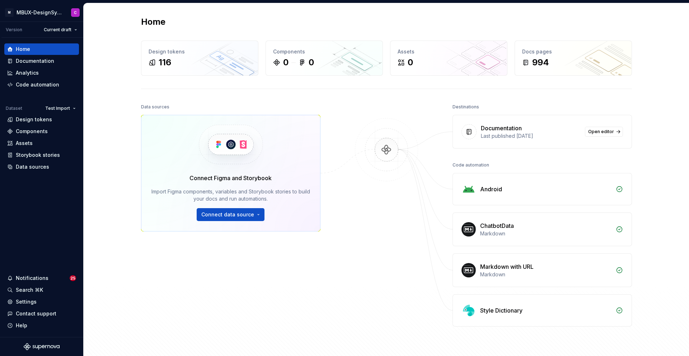
click at [95, 210] on div "Home Design tokens 116 Components 0 0 Assets 0 Docs pages 994 Data sources Conn…" at bounding box center [386, 185] width 605 height 365
click at [31, 300] on div "Settings" at bounding box center [26, 301] width 21 height 7
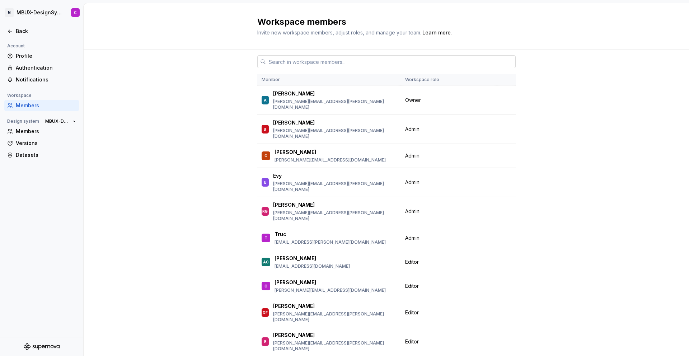
click at [289, 61] on input "text" at bounding box center [391, 61] width 250 height 13
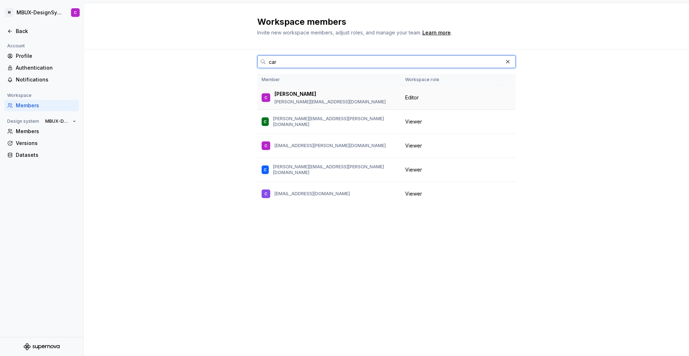
type input "car"
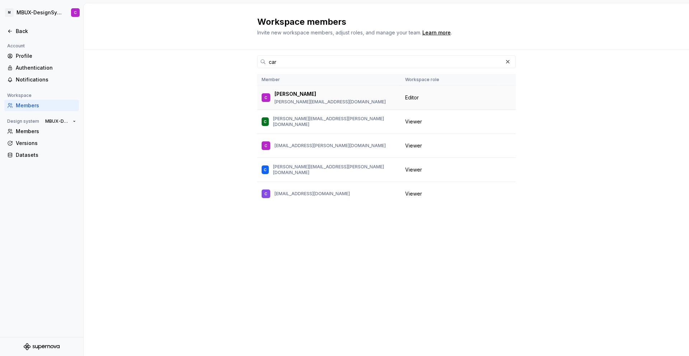
click at [360, 99] on p "[PERSON_NAME][EMAIL_ADDRESS][DOMAIN_NAME]" at bounding box center [329, 102] width 111 height 6
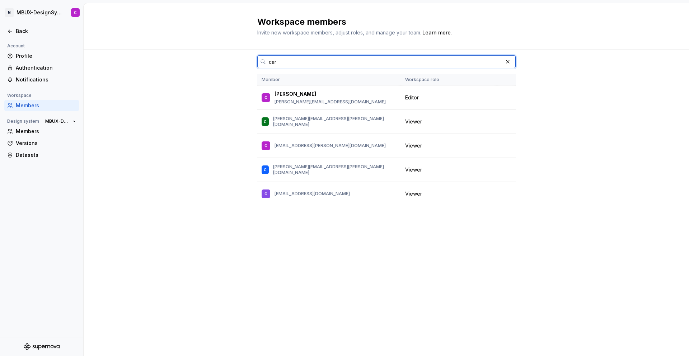
click at [336, 56] on input "car" at bounding box center [384, 61] width 237 height 13
click at [318, 62] on input "car" at bounding box center [384, 61] width 237 height 13
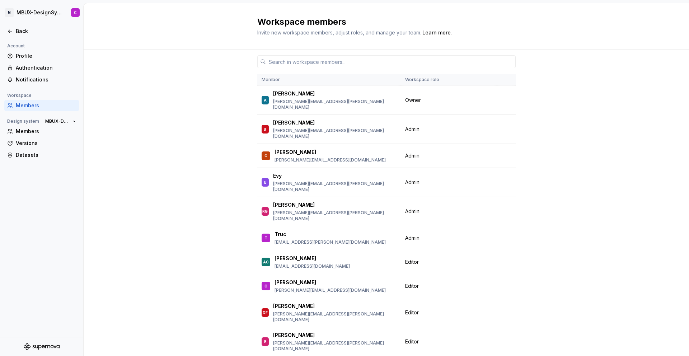
click at [218, 198] on div "Member Workspace role A [PERSON_NAME] [PERSON_NAME][EMAIL_ADDRESS][PERSON_NAME]…" at bounding box center [386, 226] width 605 height 353
click at [216, 176] on div "Member Workspace role A [PERSON_NAME] [PERSON_NAME][EMAIL_ADDRESS][PERSON_NAME]…" at bounding box center [386, 226] width 605 height 353
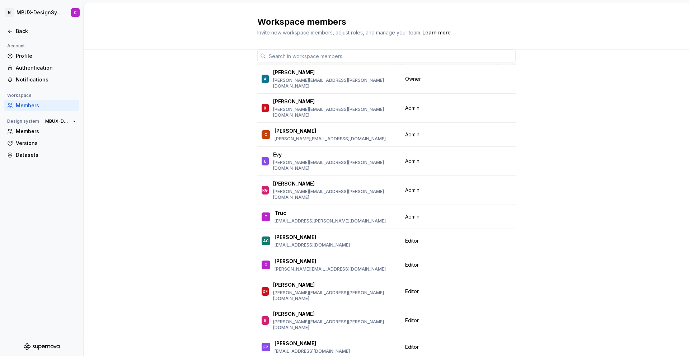
click at [221, 83] on div "Member Workspace role A [PERSON_NAME] [PERSON_NAME][EMAIL_ADDRESS][PERSON_NAME]…" at bounding box center [386, 204] width 605 height 353
click at [218, 125] on div "Member Workspace role A [PERSON_NAME] [PERSON_NAME][EMAIL_ADDRESS][PERSON_NAME]…" at bounding box center [386, 204] width 605 height 353
click at [30, 28] on div "Back" at bounding box center [46, 31] width 60 height 7
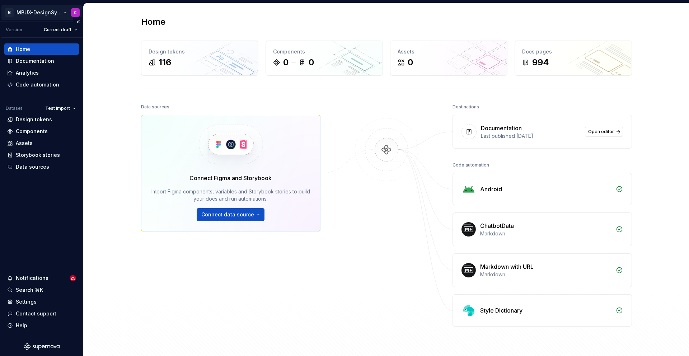
click at [65, 13] on html "M MBUX-DesignSystem C Version Current draft Home Documentation Analytics Code a…" at bounding box center [344, 178] width 689 height 356
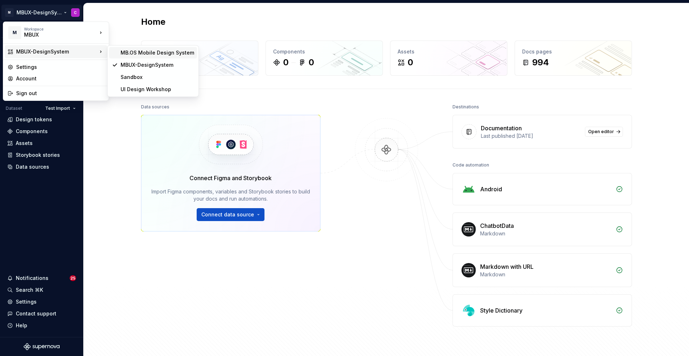
click at [143, 53] on div "MB.OS Mobile Design System" at bounding box center [158, 52] width 74 height 7
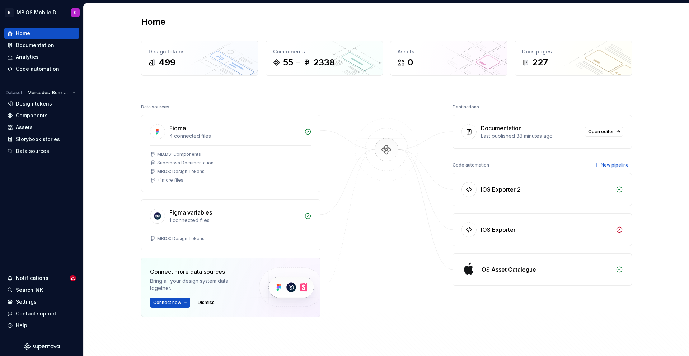
click at [422, 202] on div "Data sources Figma 4 connected files MB.DS: Components Supernova Documentation …" at bounding box center [386, 242] width 491 height 280
click at [347, 221] on div "Data sources Figma 4 connected files MB.DS: Components Supernova Documentation …" at bounding box center [386, 242] width 491 height 280
